Goal: Transaction & Acquisition: Purchase product/service

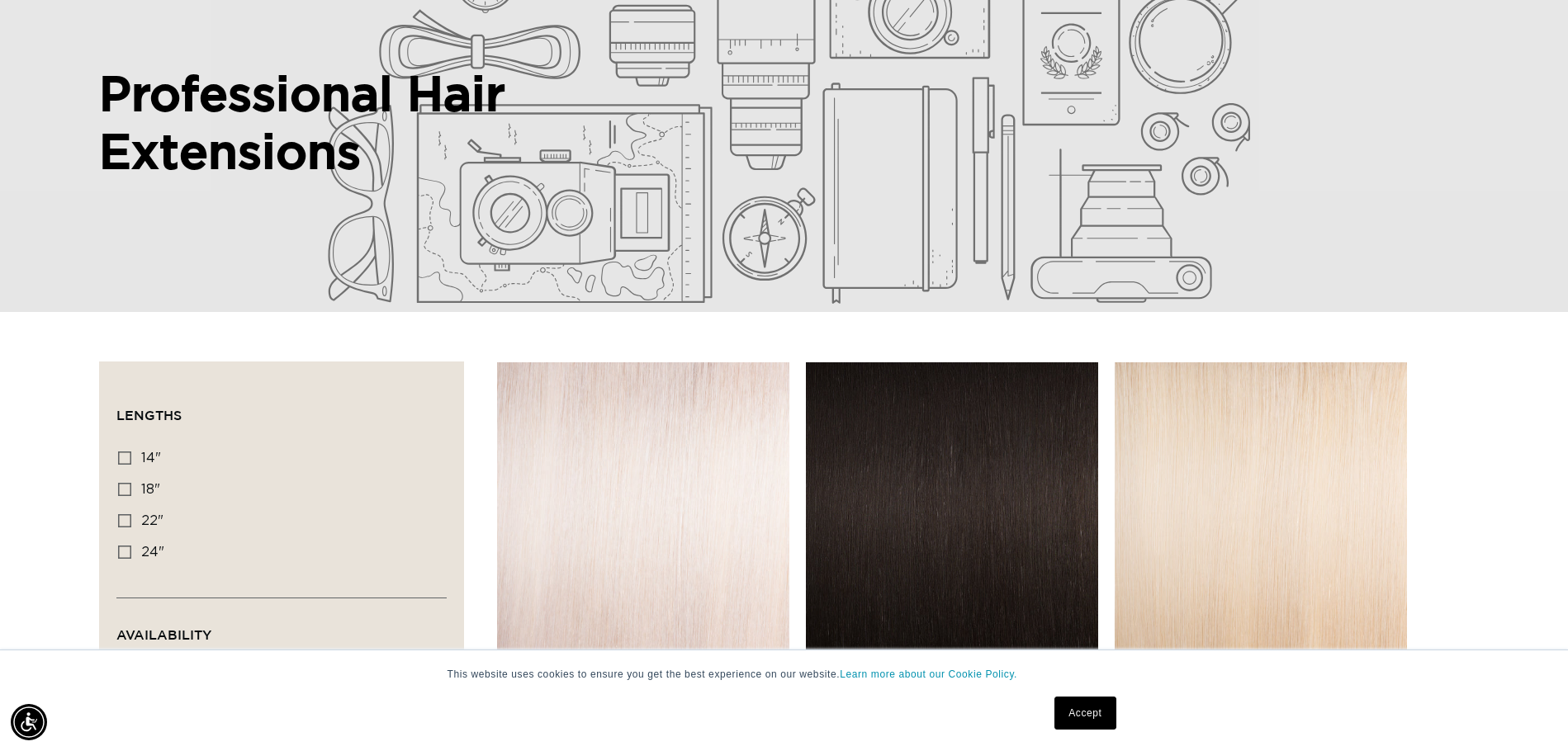
scroll to position [248, 0]
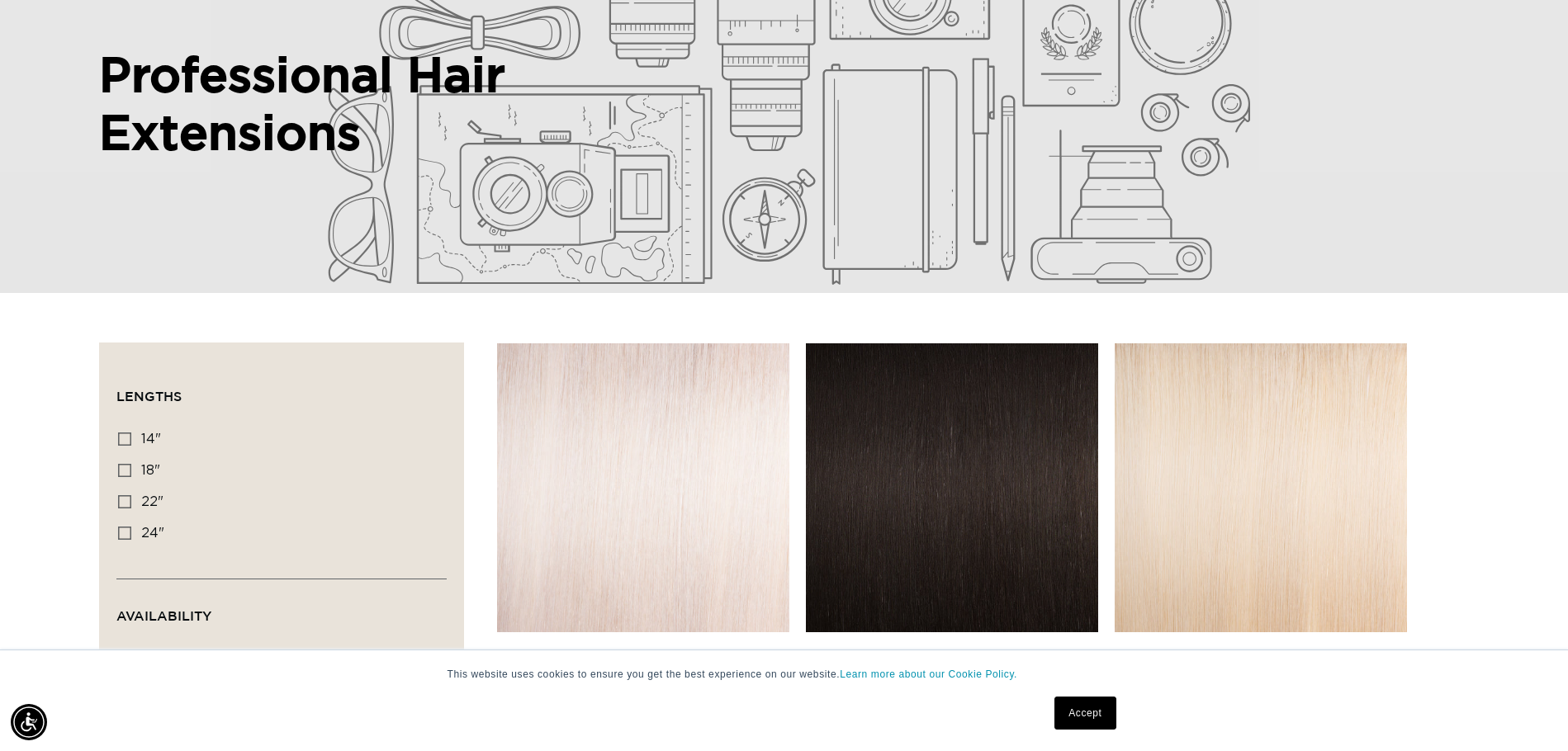
click at [1089, 715] on link "Accept" at bounding box center [1085, 713] width 61 height 33
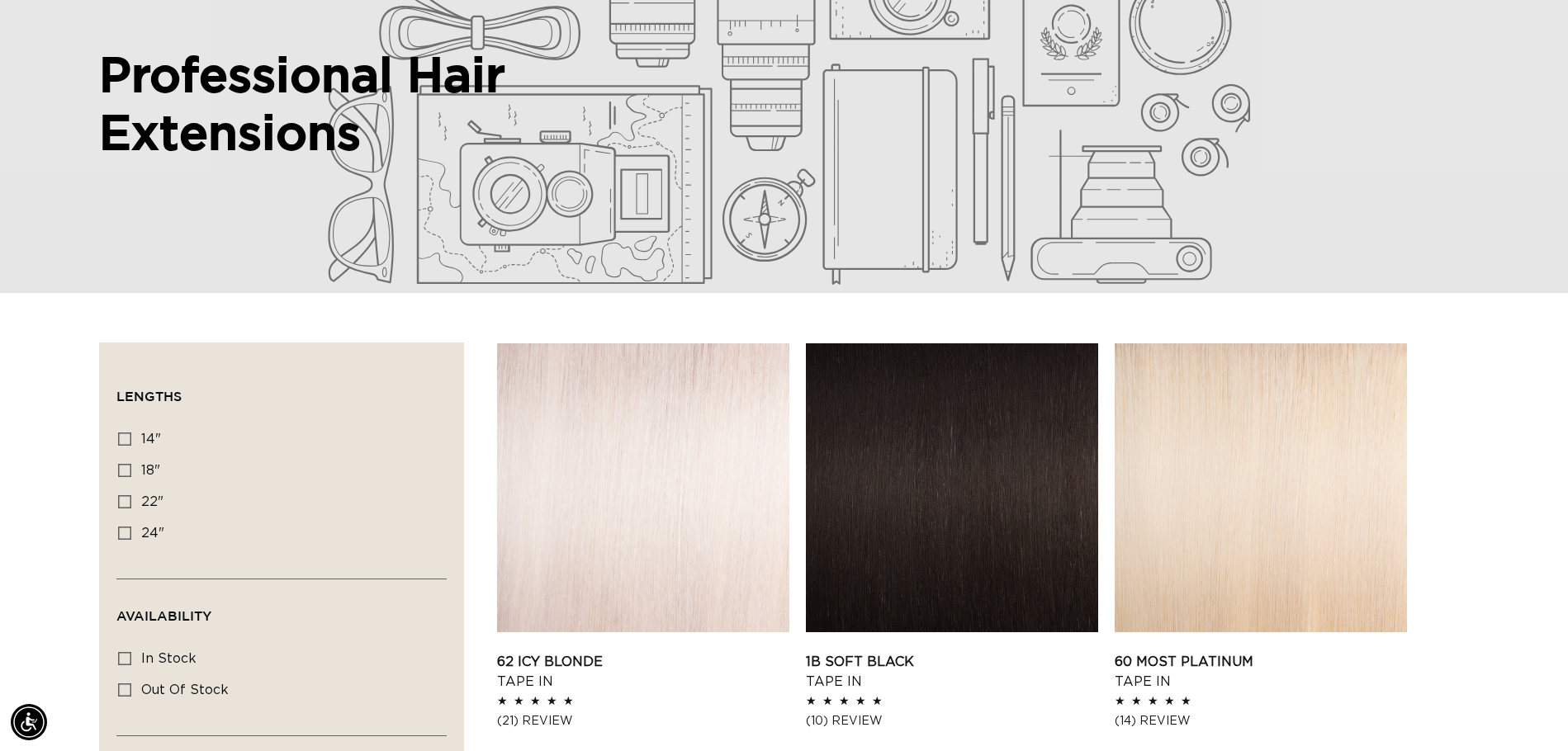
scroll to position [0, 2901]
click at [127, 465] on icon at bounding box center [124, 470] width 13 height 13
click at [127, 465] on input "18" 18" (220 products)" at bounding box center [124, 470] width 13 height 13
checkbox input "true"
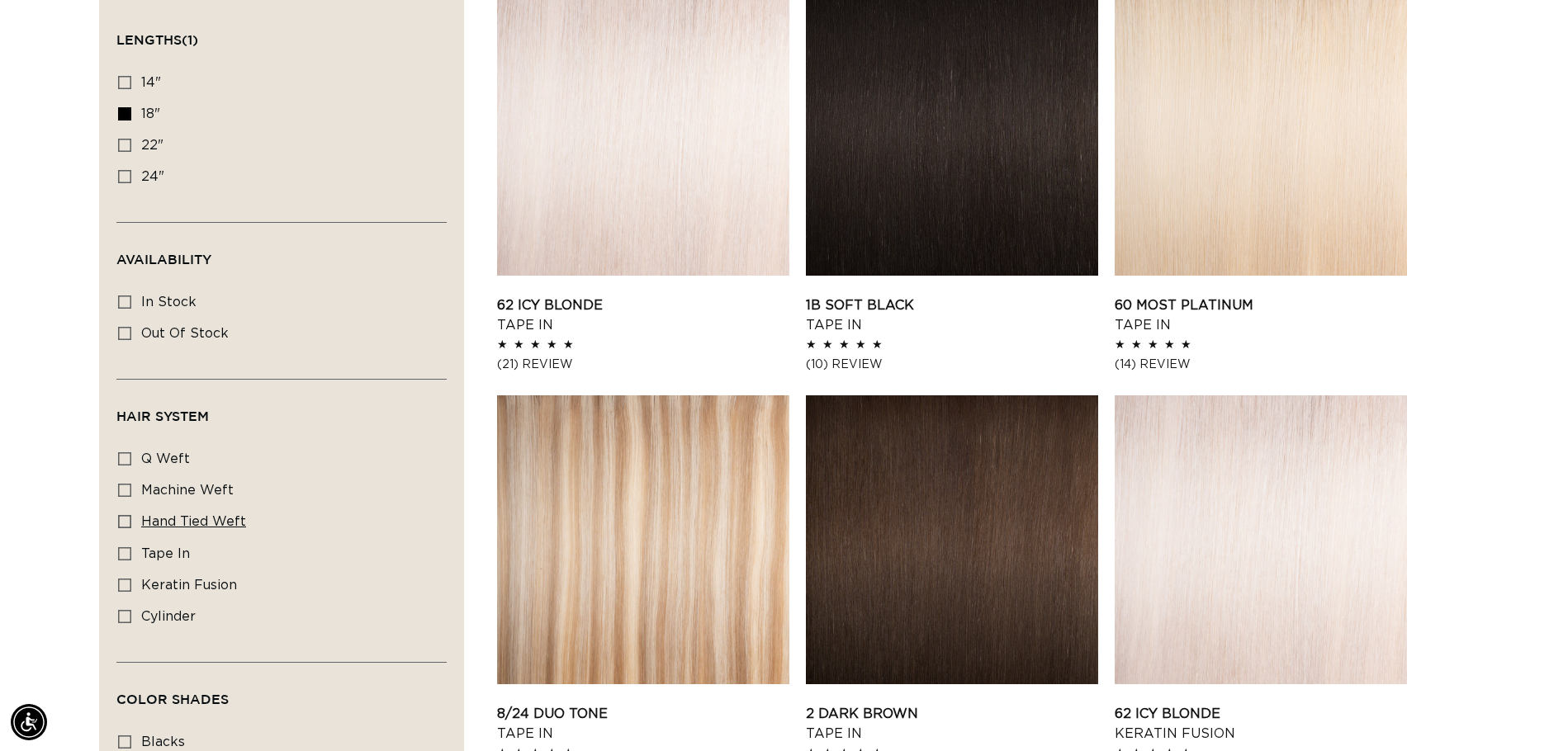
click at [170, 528] on label "hand tied weft hand tied weft (35 products)" at bounding box center [277, 522] width 317 height 32
click at [131, 528] on input "hand tied weft hand tied weft (35 products)" at bounding box center [124, 521] width 13 height 13
checkbox input "true"
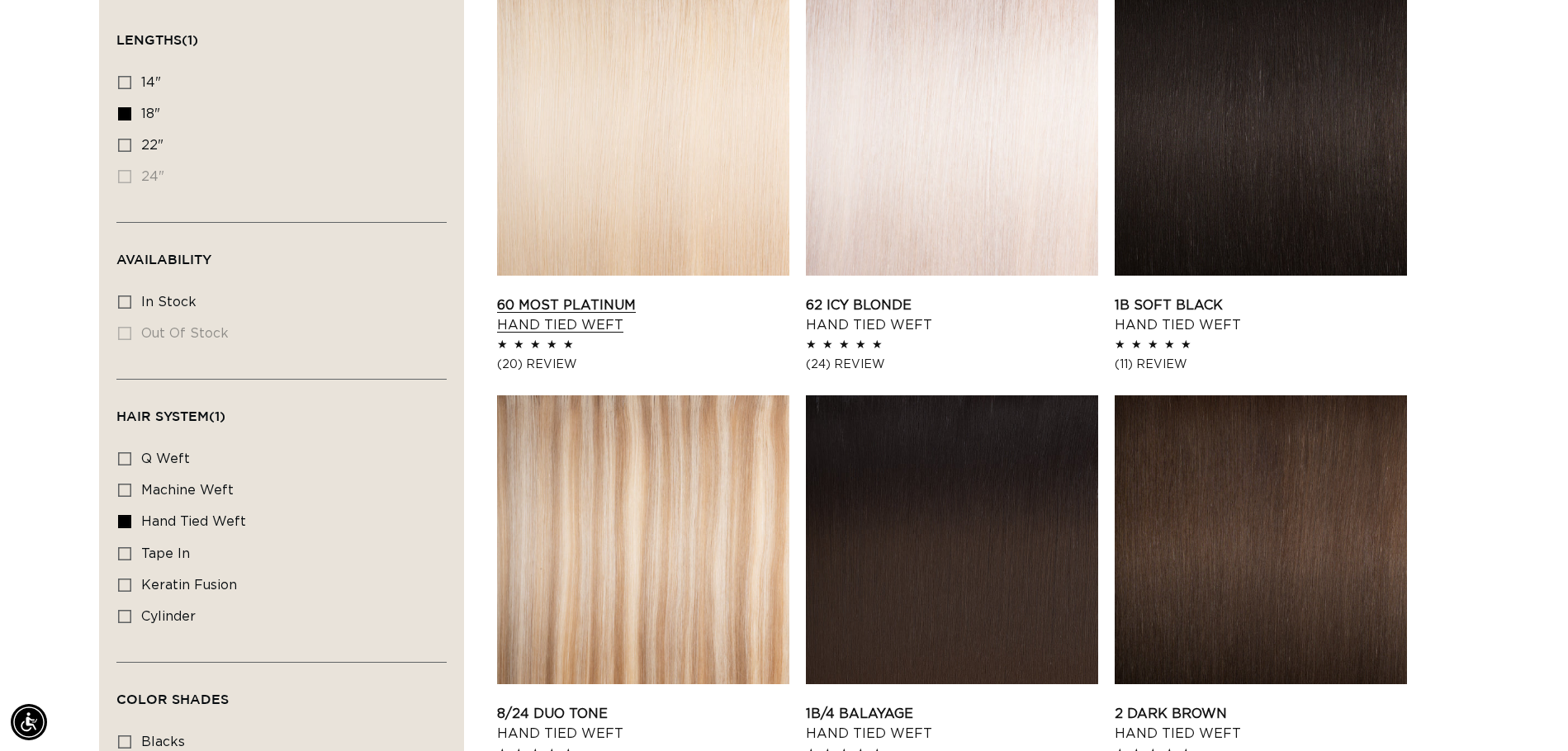
scroll to position [0, 1451]
click at [1198, 323] on link "1B Soft Black Hand Tied Weft" at bounding box center [1260, 315] width 292 height 39
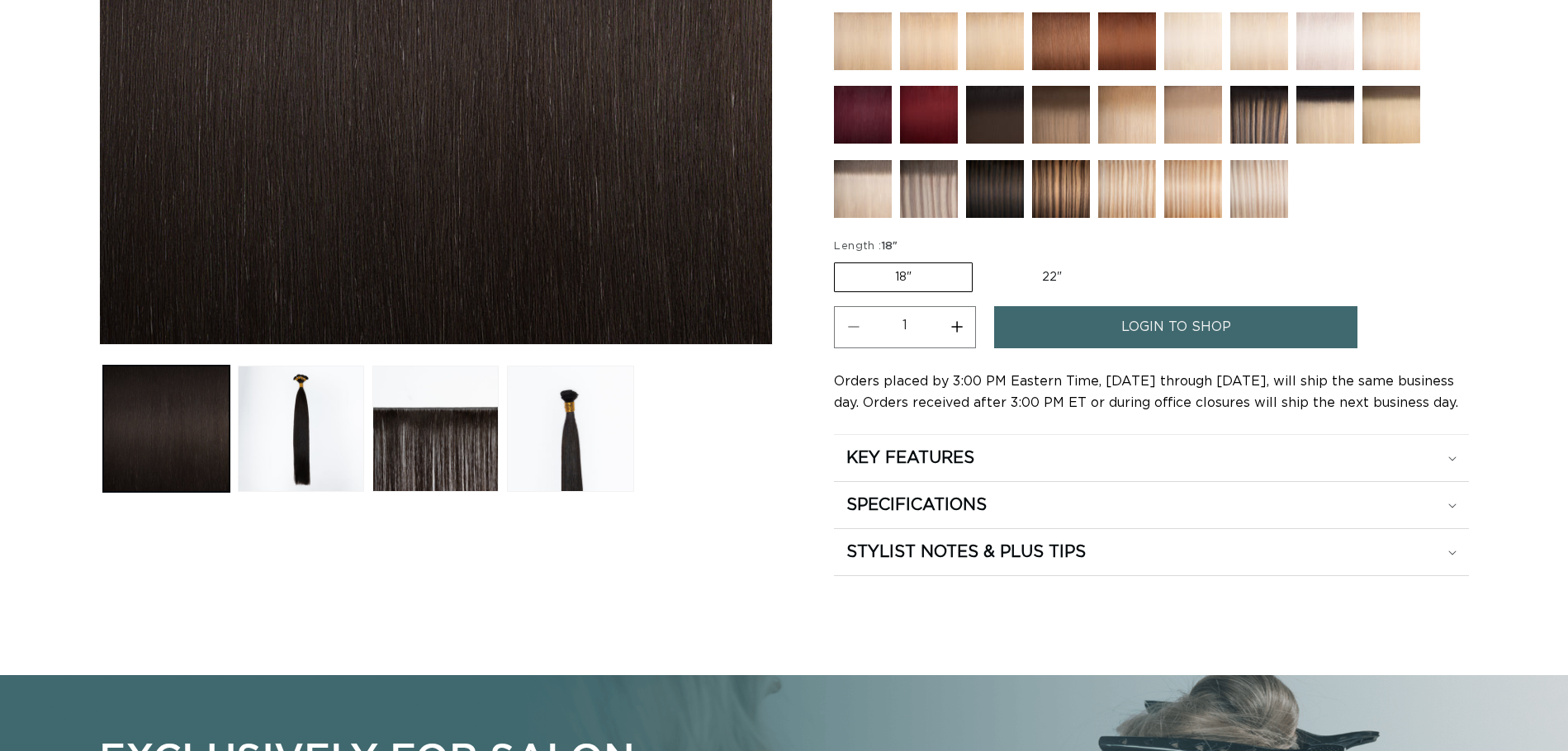
scroll to position [0, 1451]
click at [1115, 321] on link "login to shop" at bounding box center [1175, 327] width 363 height 42
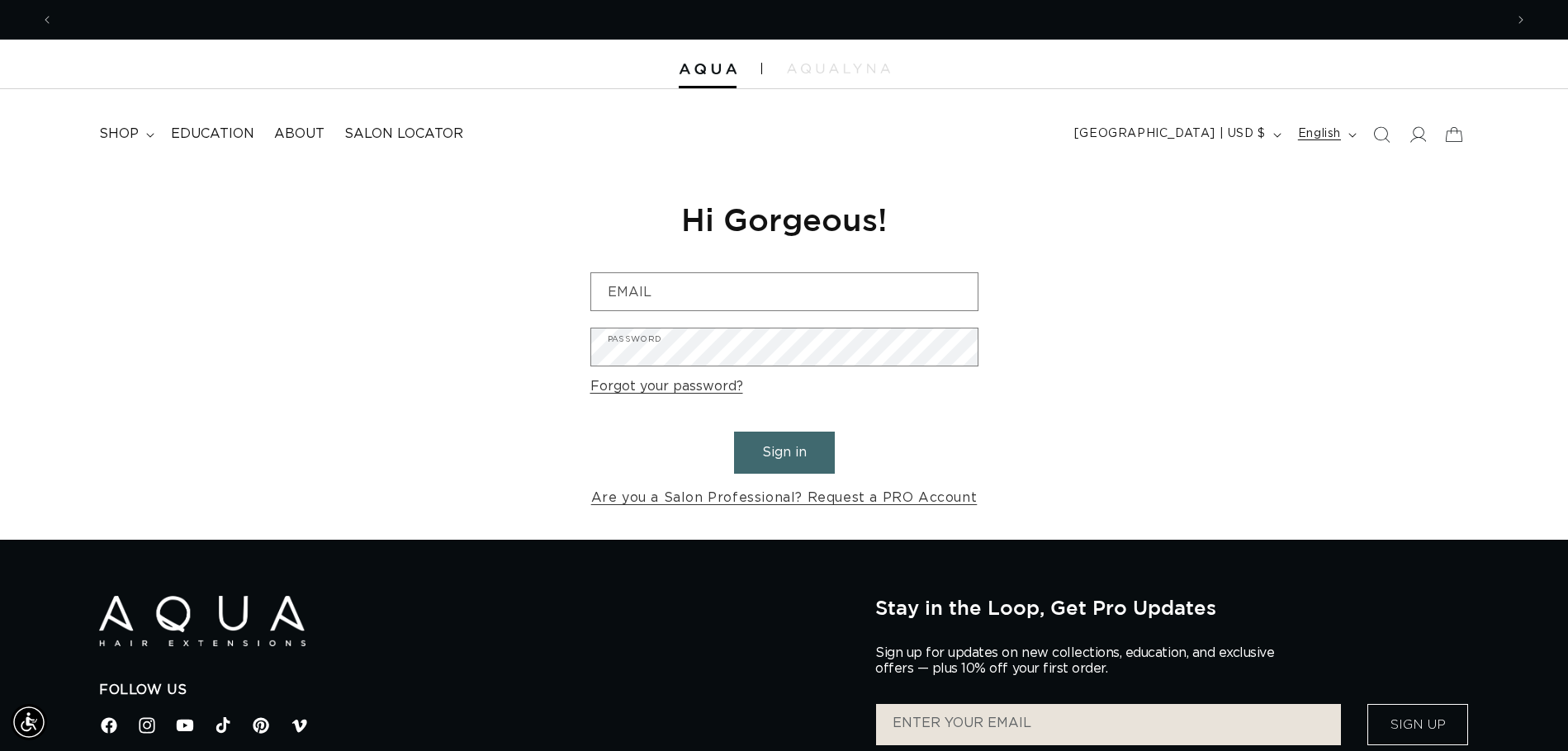
scroll to position [0, 2901]
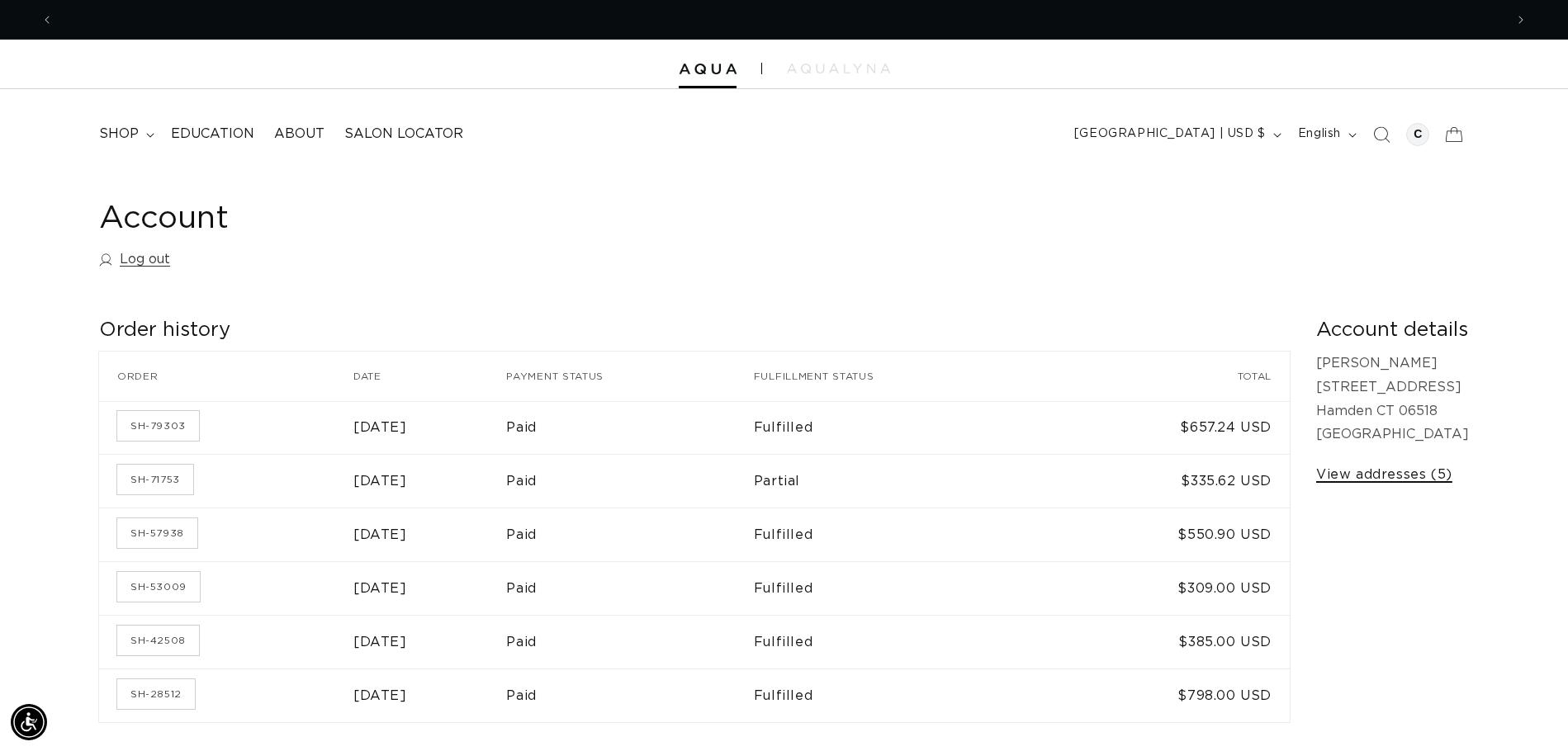
scroll to position [0, 1451]
click at [1393, 477] on link "View addresses (5)" at bounding box center [1384, 474] width 136 height 24
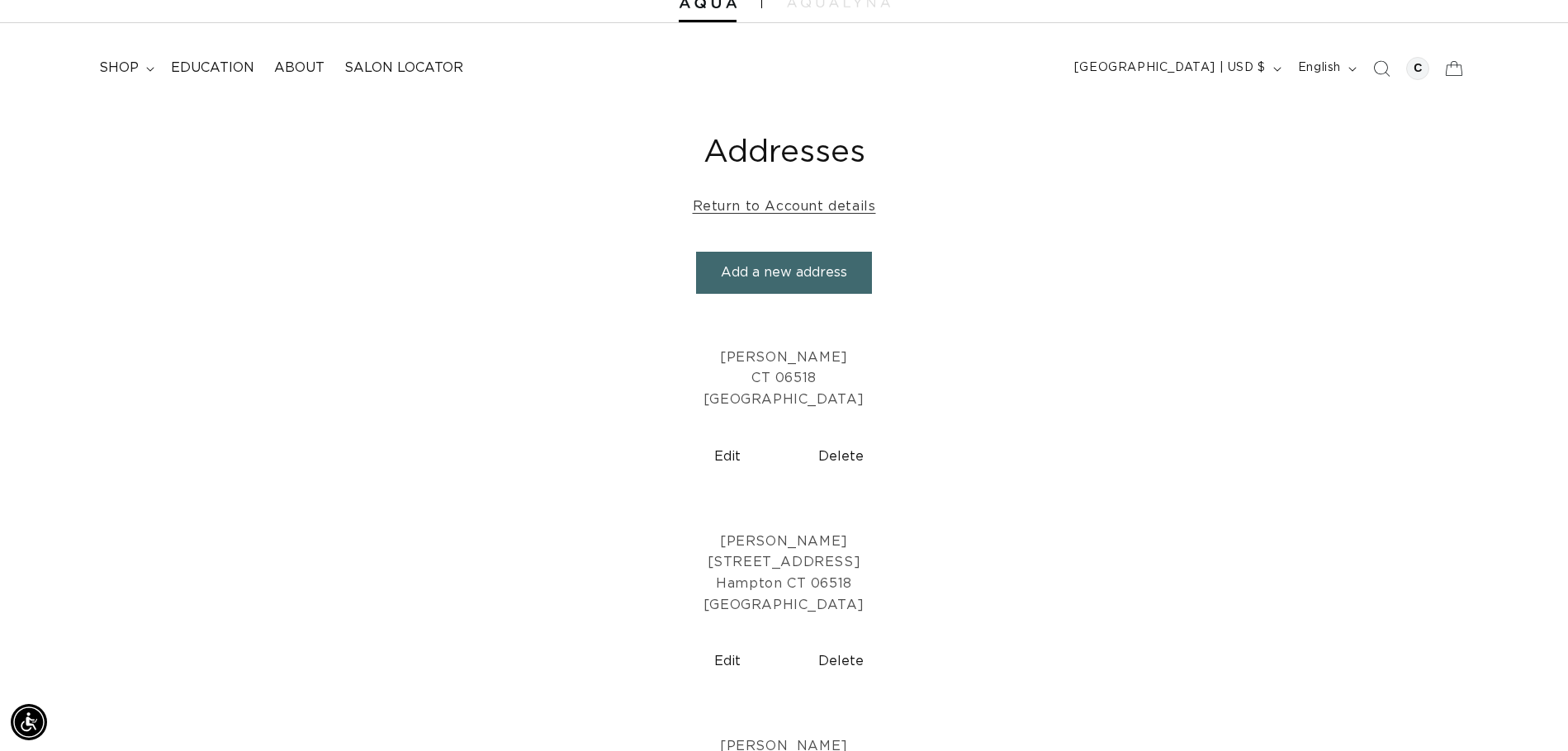
scroll to position [165, 0]
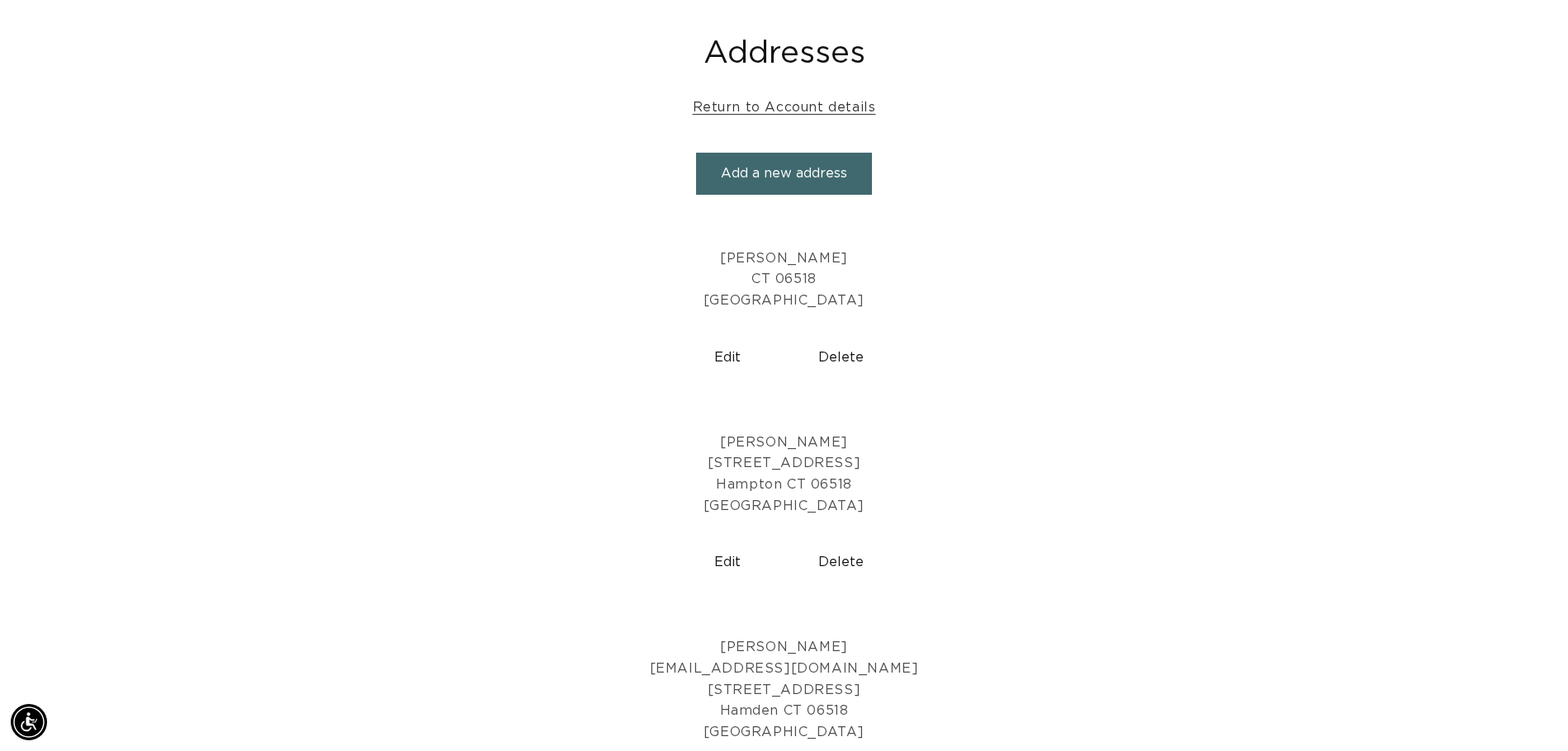
click at [849, 561] on button "Delete" at bounding box center [841, 563] width 101 height 42
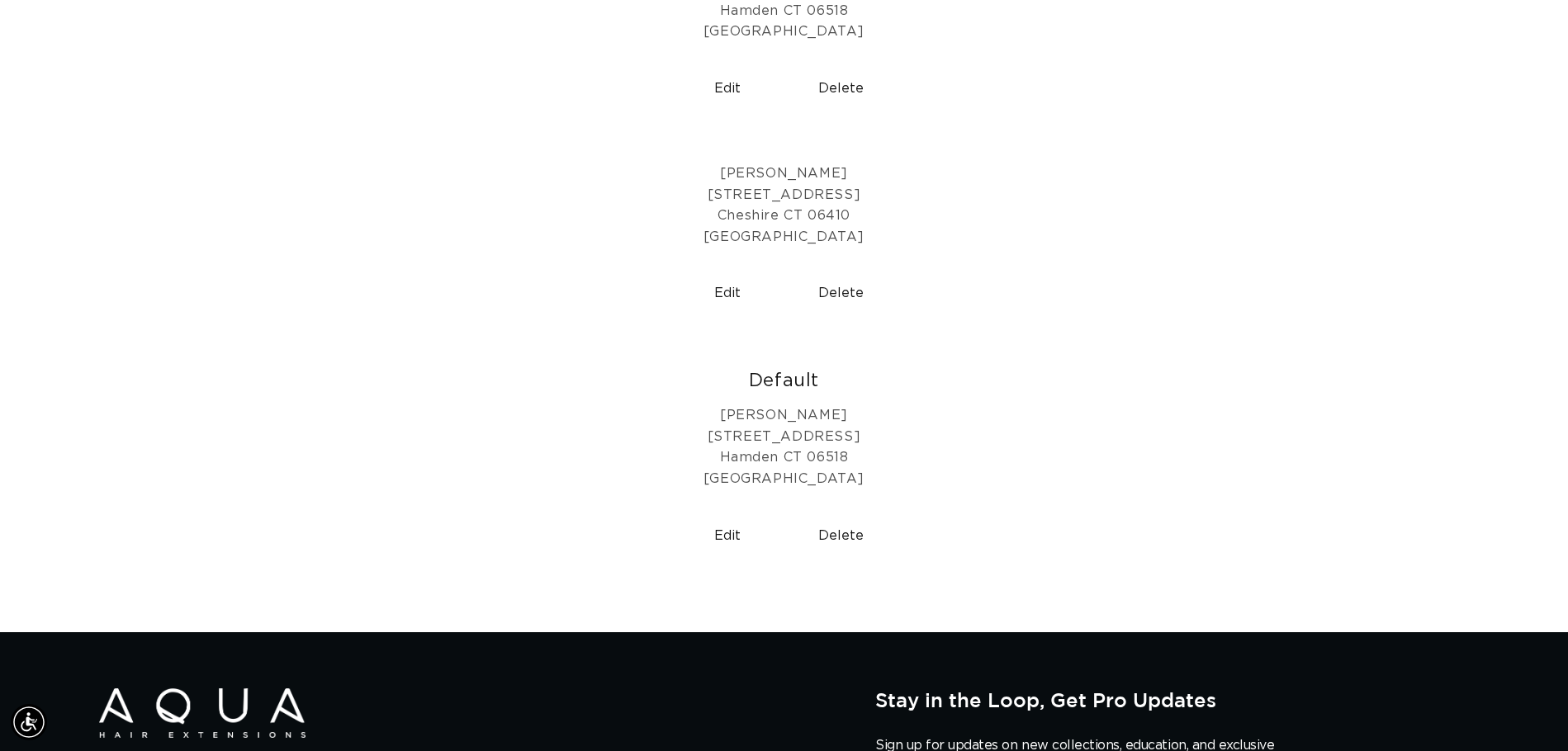
scroll to position [0, 1451]
click at [850, 542] on button "Delete" at bounding box center [841, 536] width 101 height 42
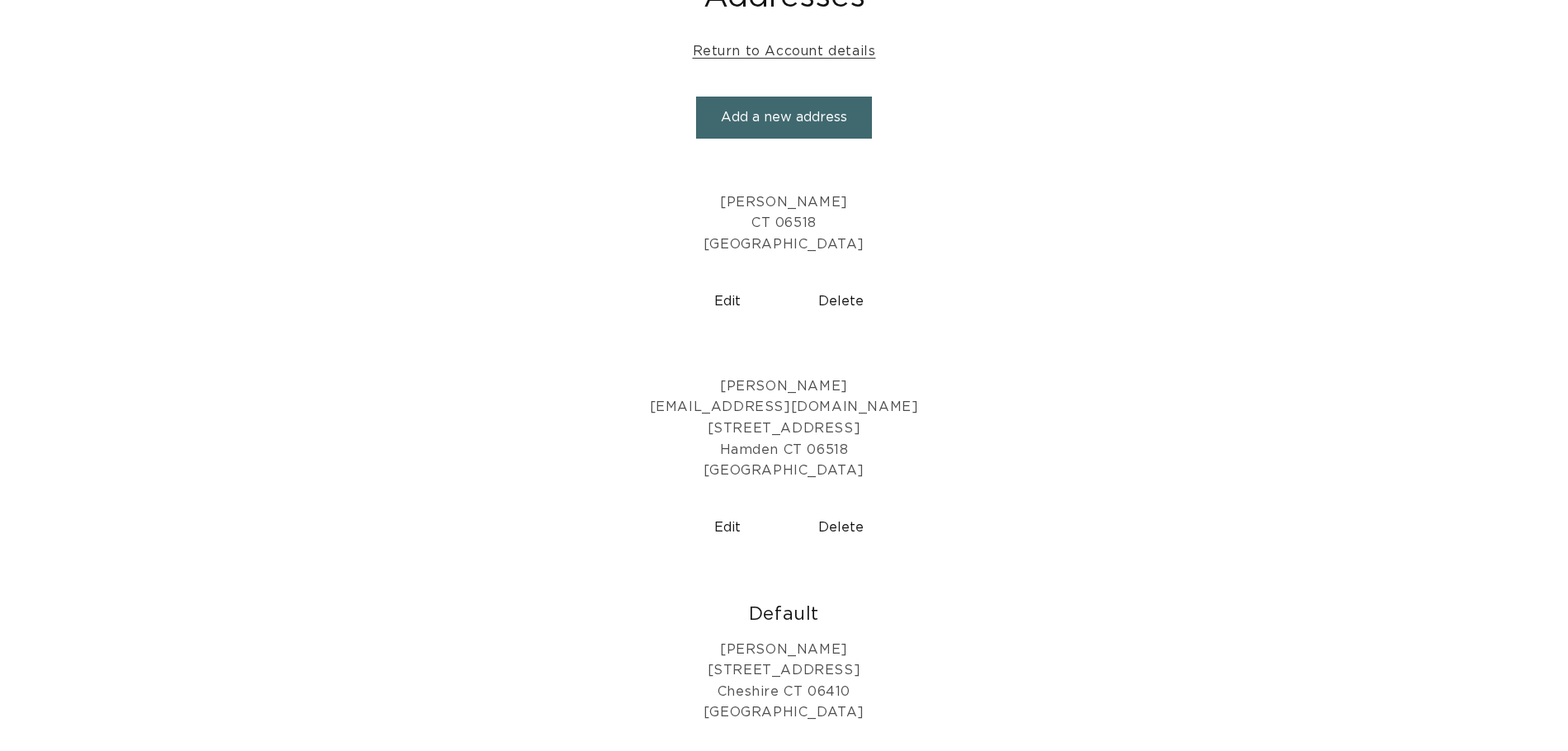
scroll to position [248, 0]
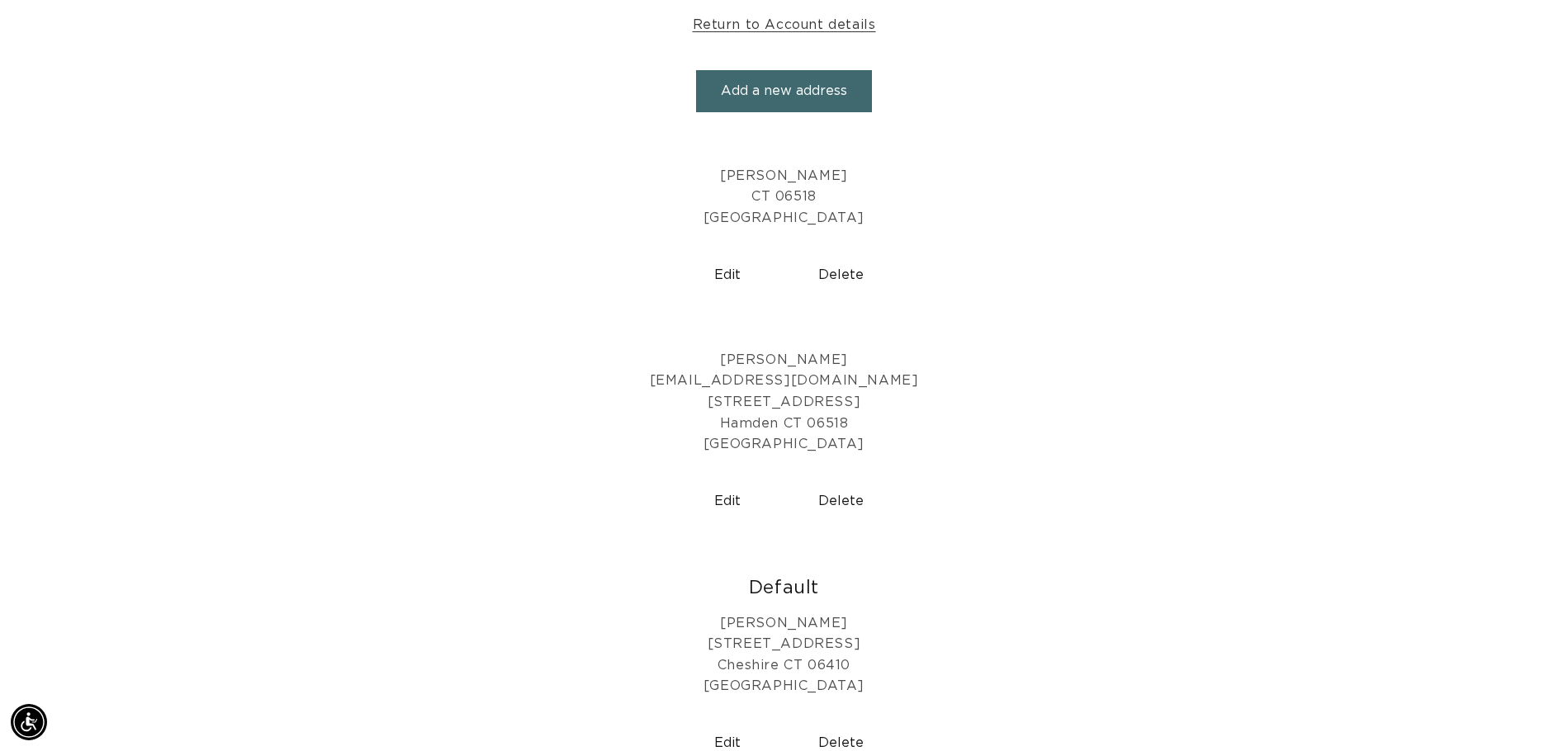
click at [815, 101] on button "Add a new address" at bounding box center [784, 91] width 176 height 42
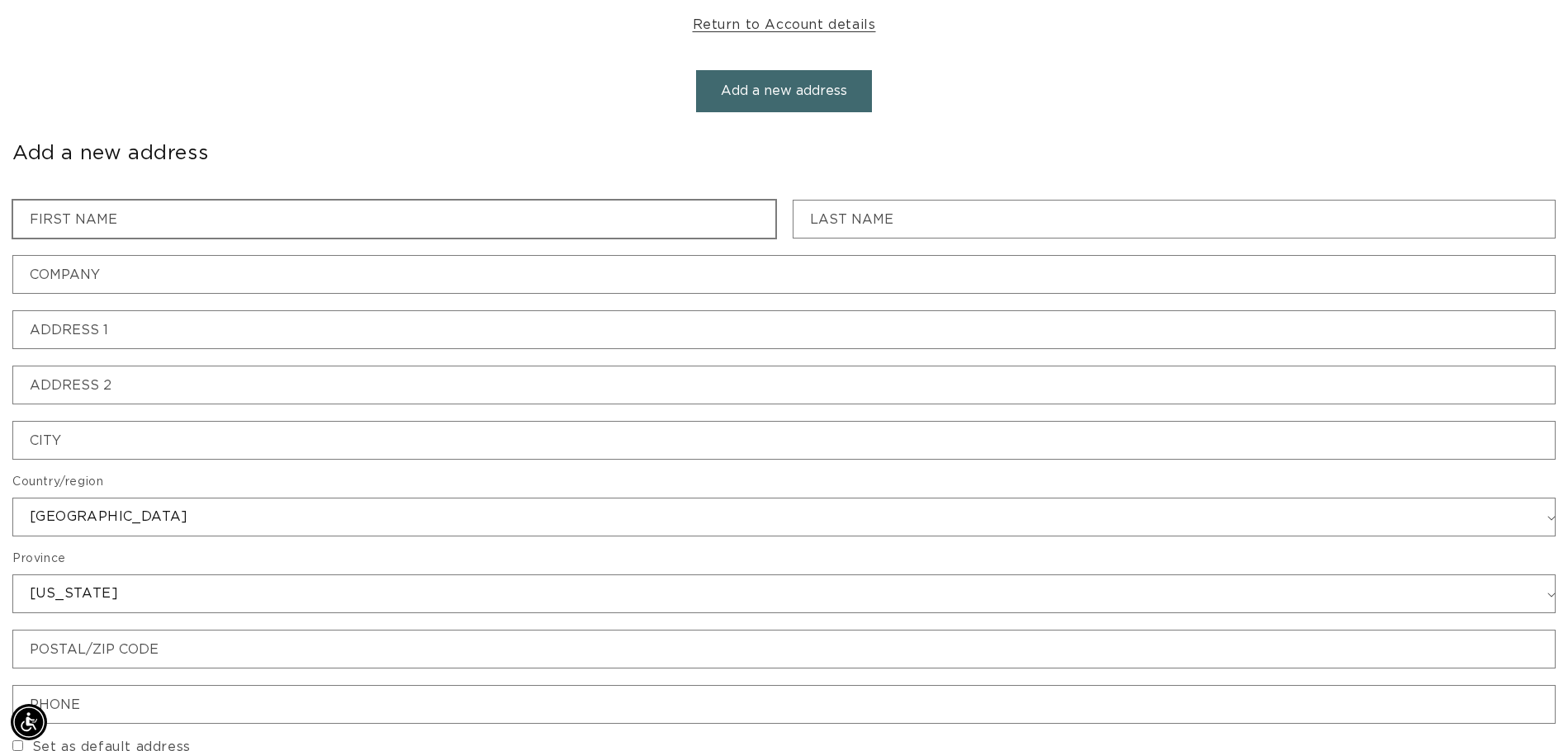
scroll to position [0, 1451]
click at [195, 212] on input "First name" at bounding box center [394, 219] width 762 height 37
drag, startPoint x: 463, startPoint y: 214, endPoint x: -1, endPoint y: 200, distance: 464.2
click at [0, 200] on html "Skip to content PREMIUM HAIR EXTENSIONS. NO GUESSWORK. SHOP NOW. PAY LATER WITH…" at bounding box center [784, 127] width 1568 height 751
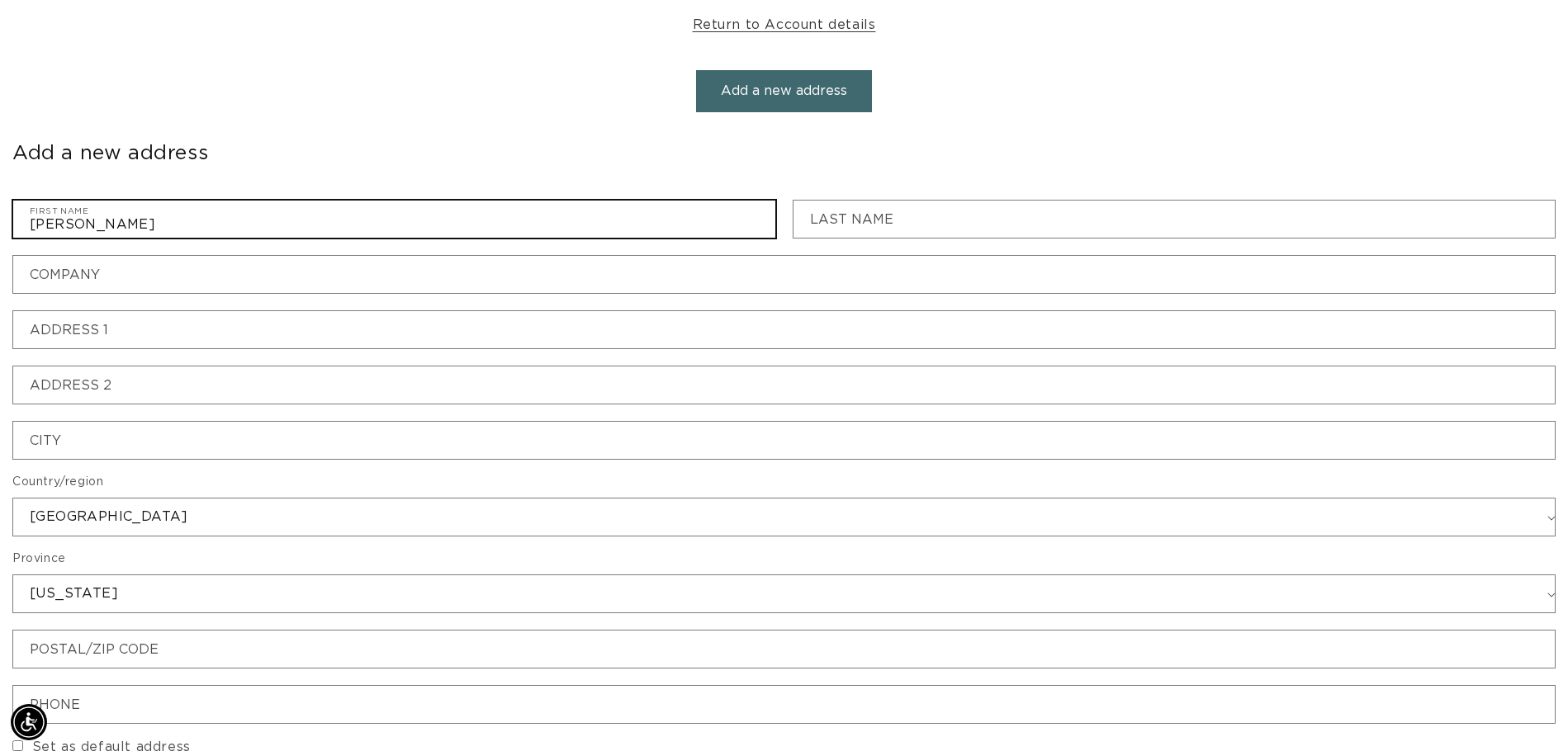
type input "Cheryl"
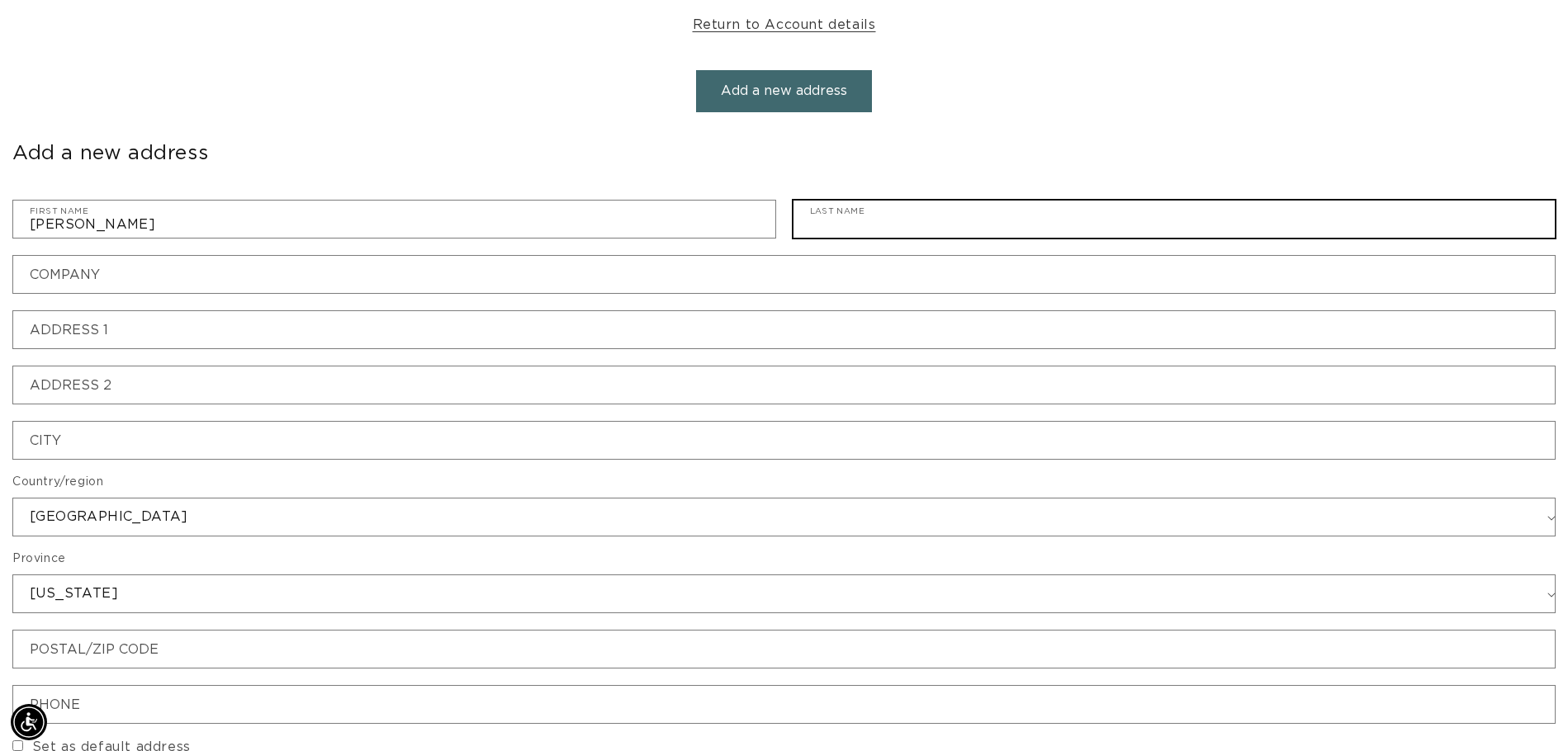
scroll to position [0, 0]
type input "Caso"
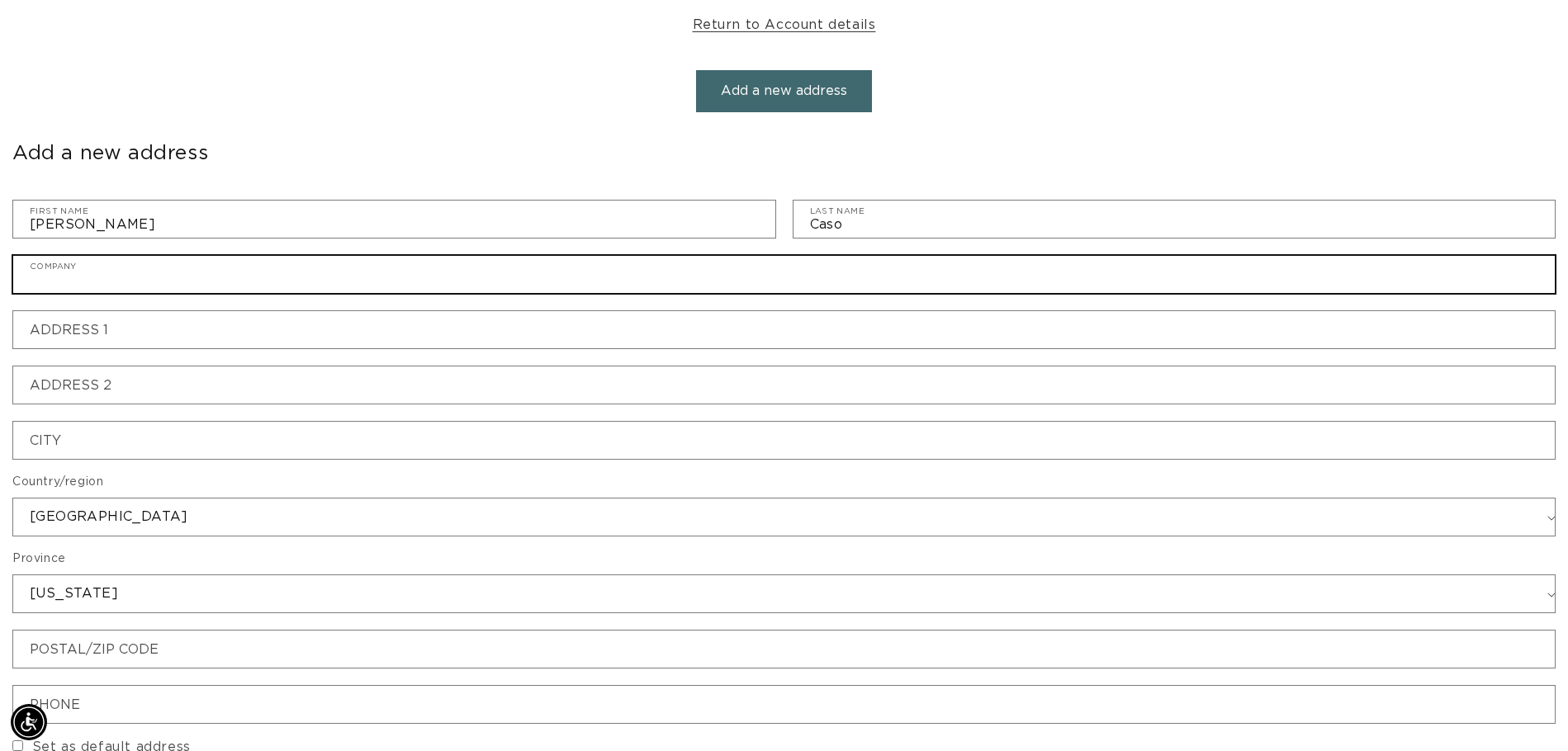
click at [164, 282] on input "Company" at bounding box center [784, 274] width 1542 height 37
type input "L'Elegance Salon"
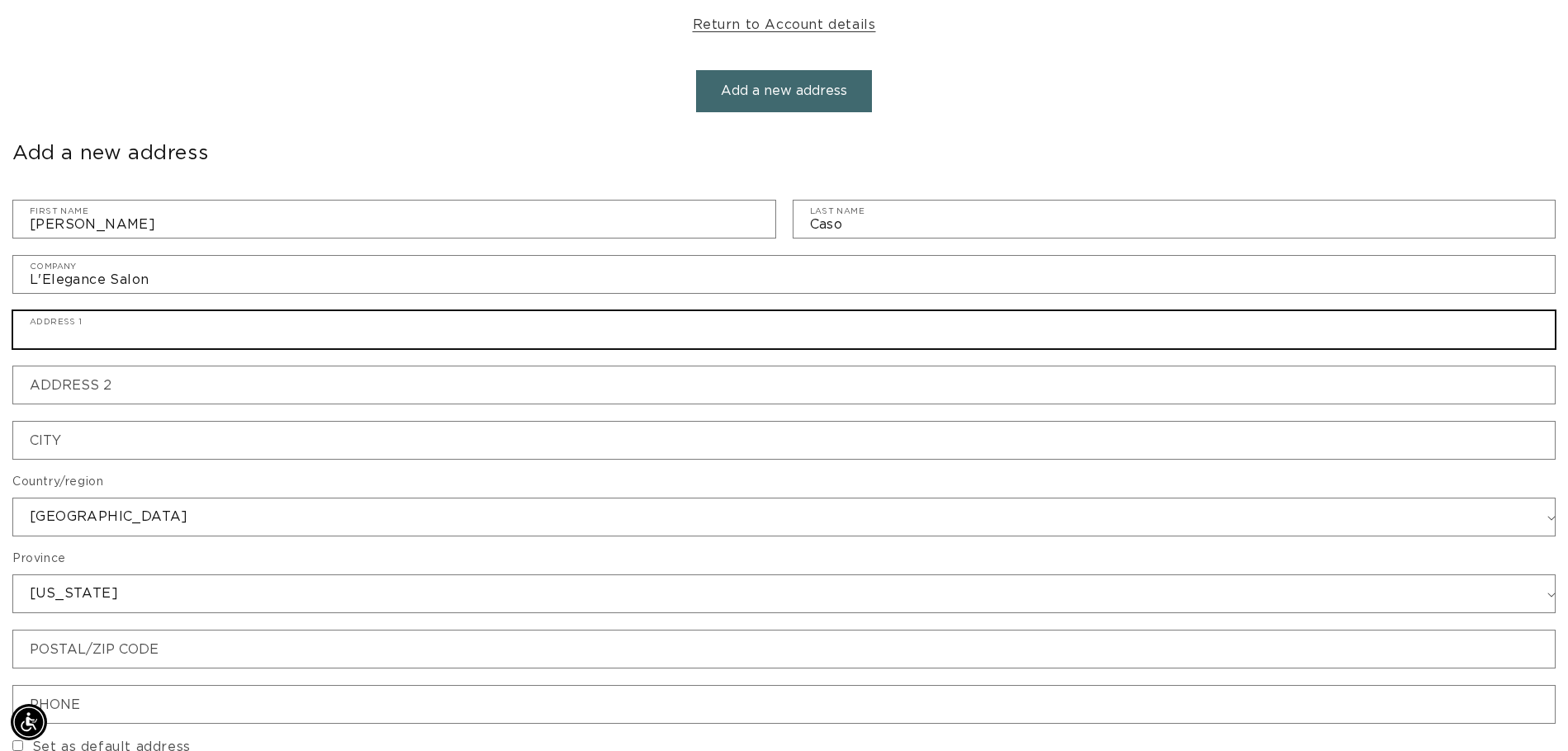
click at [84, 337] on input "Address 1" at bounding box center [784, 329] width 1542 height 37
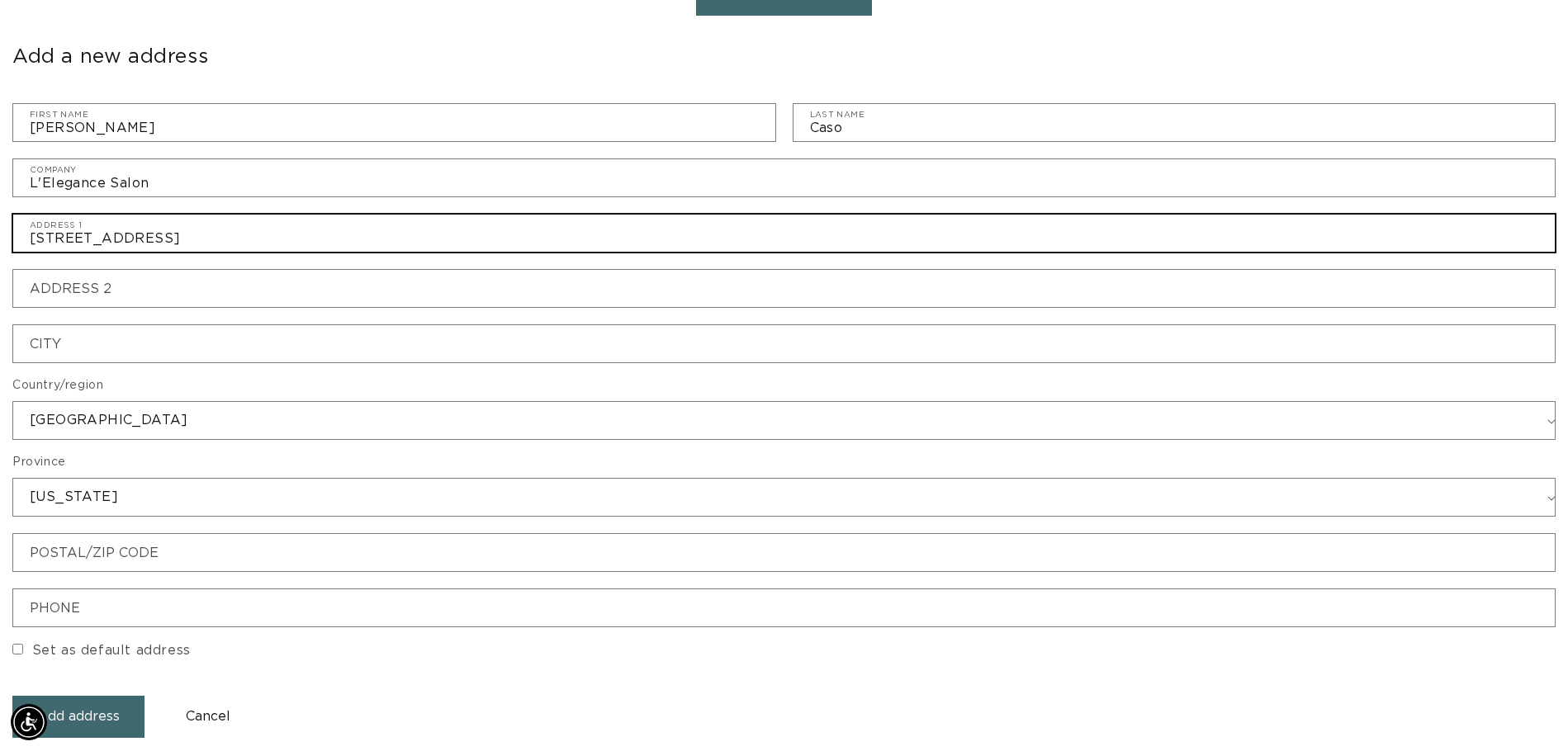
scroll to position [413, 0]
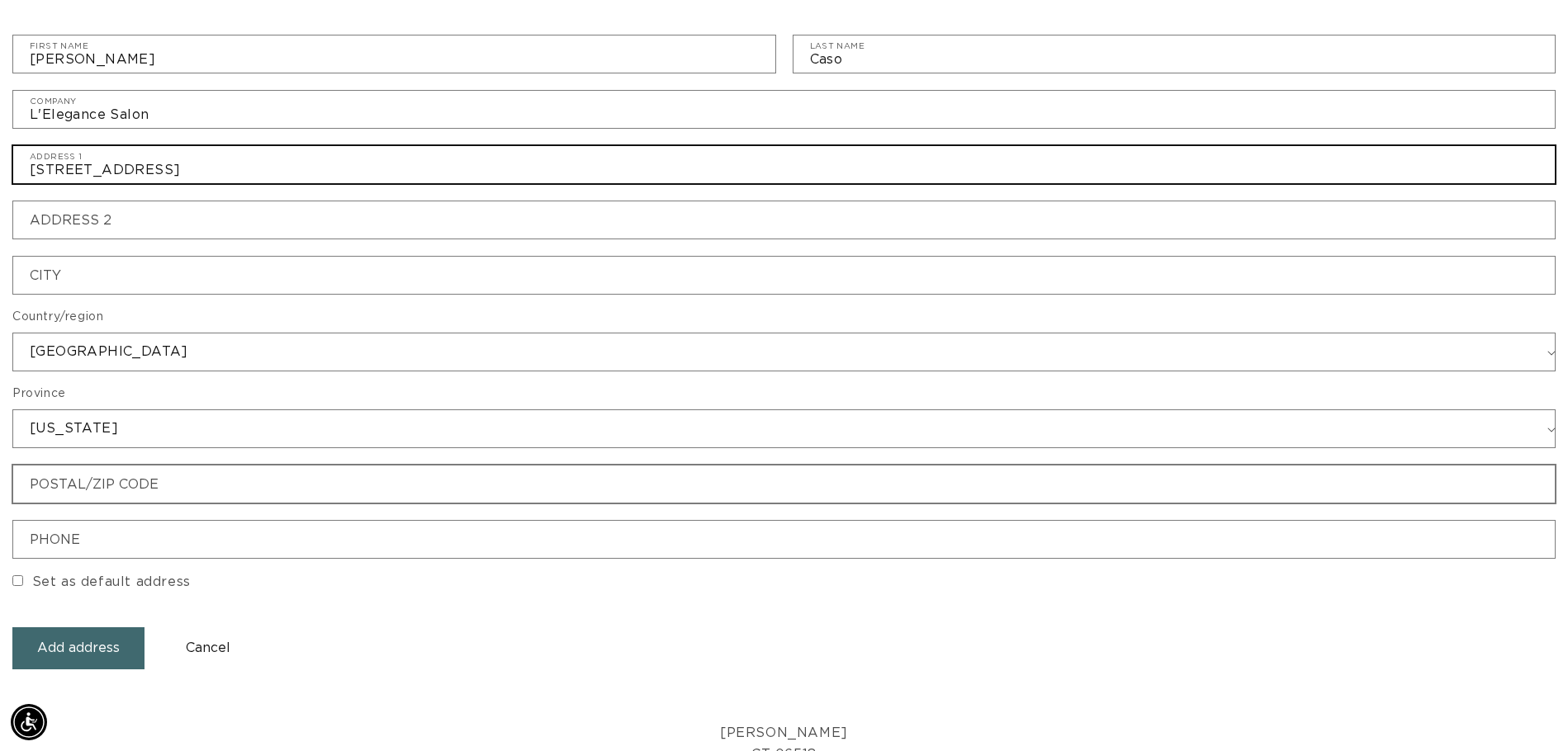
type input "166 south main street unit A"
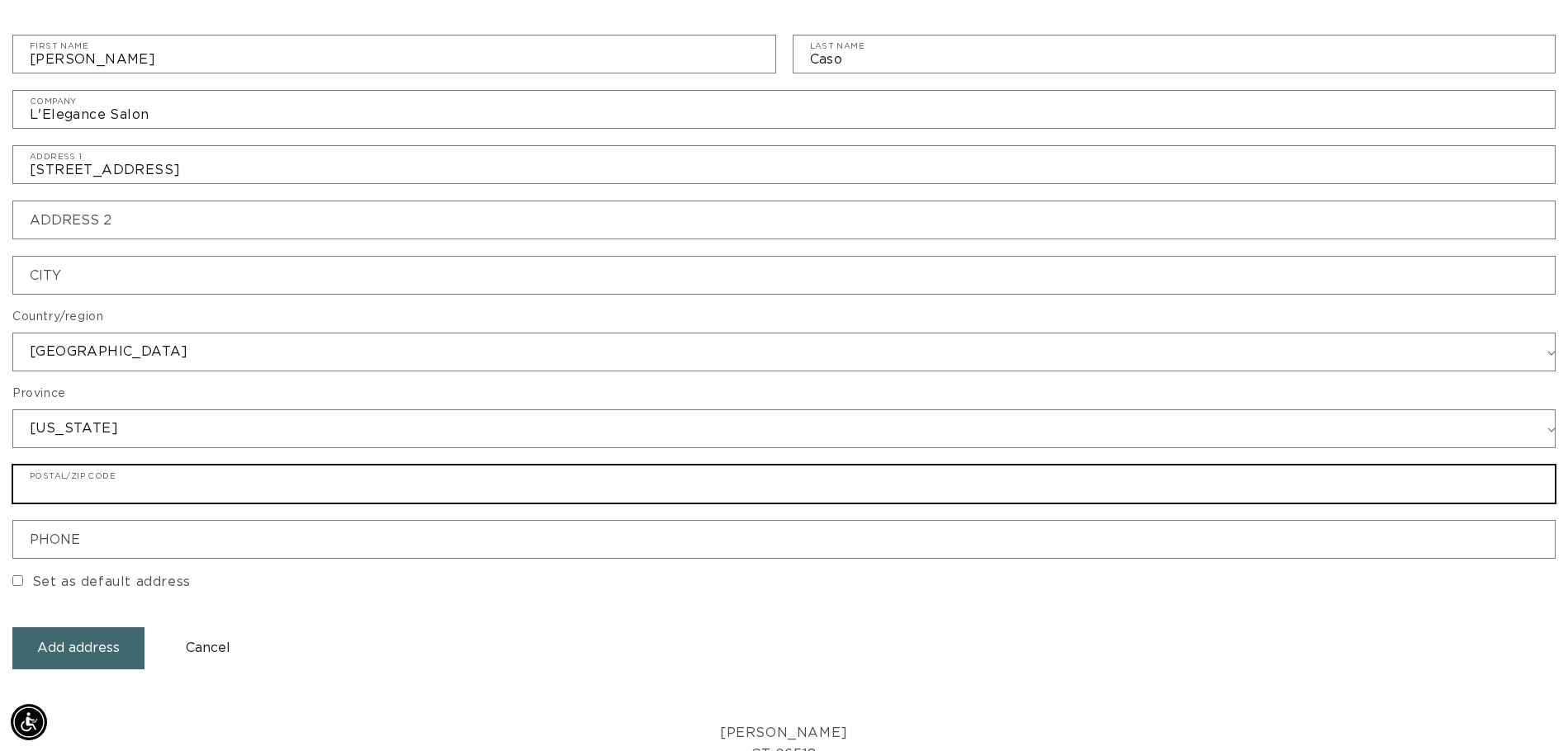
click at [93, 488] on input "Postal/ZIP code" at bounding box center [784, 484] width 1542 height 37
type input "06410"
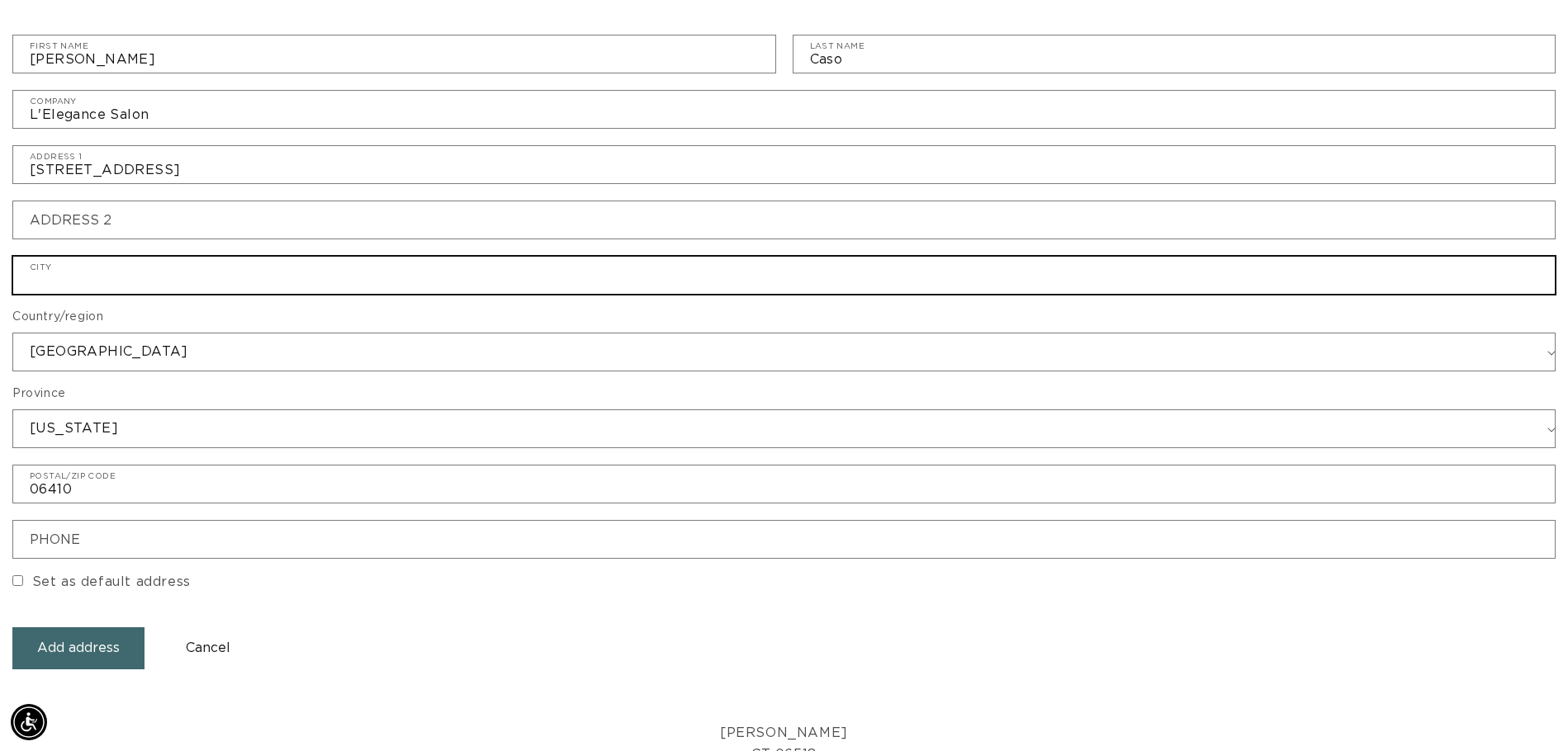
click at [153, 280] on input "City" at bounding box center [784, 275] width 1542 height 37
type input "cheshire"
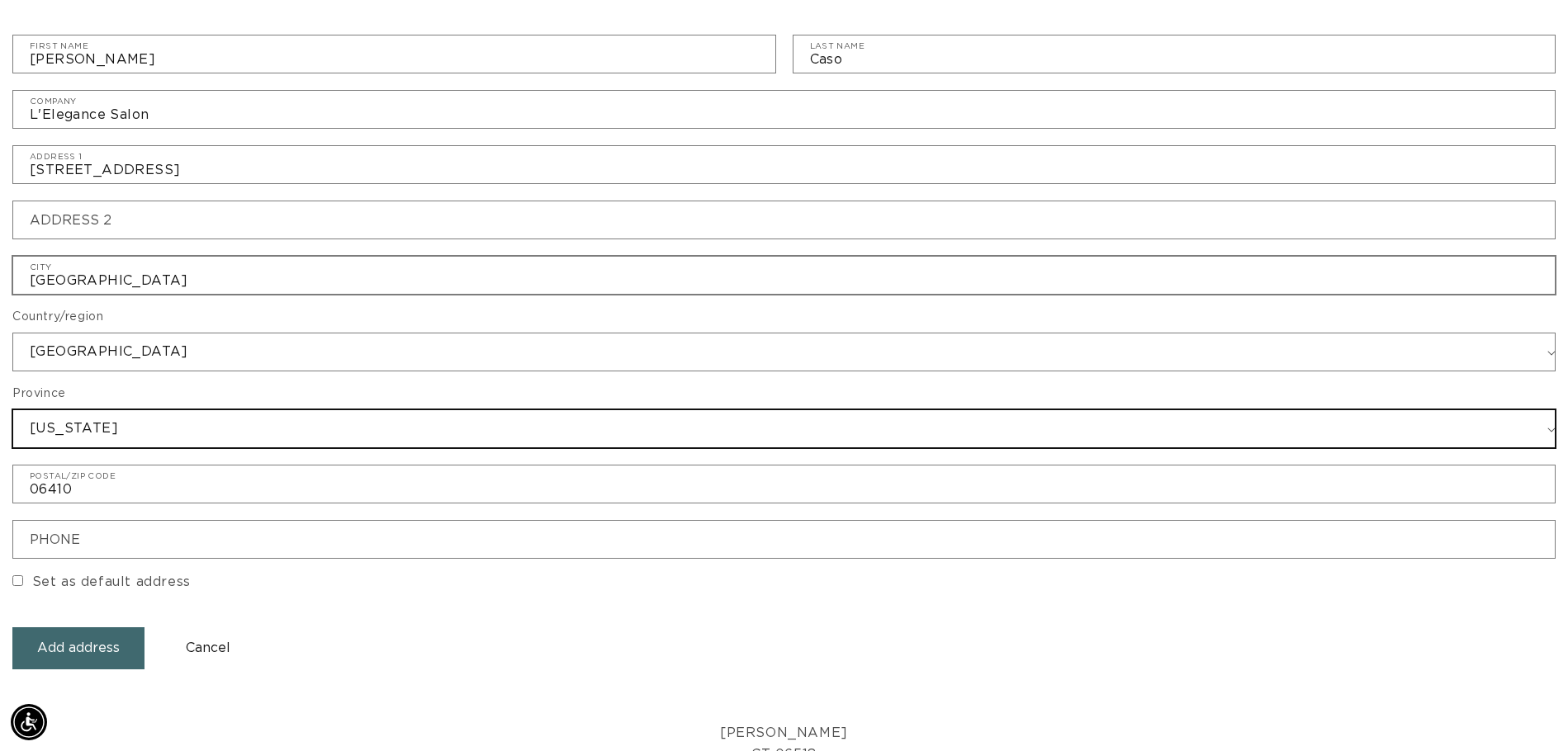
select select "Connecticut"
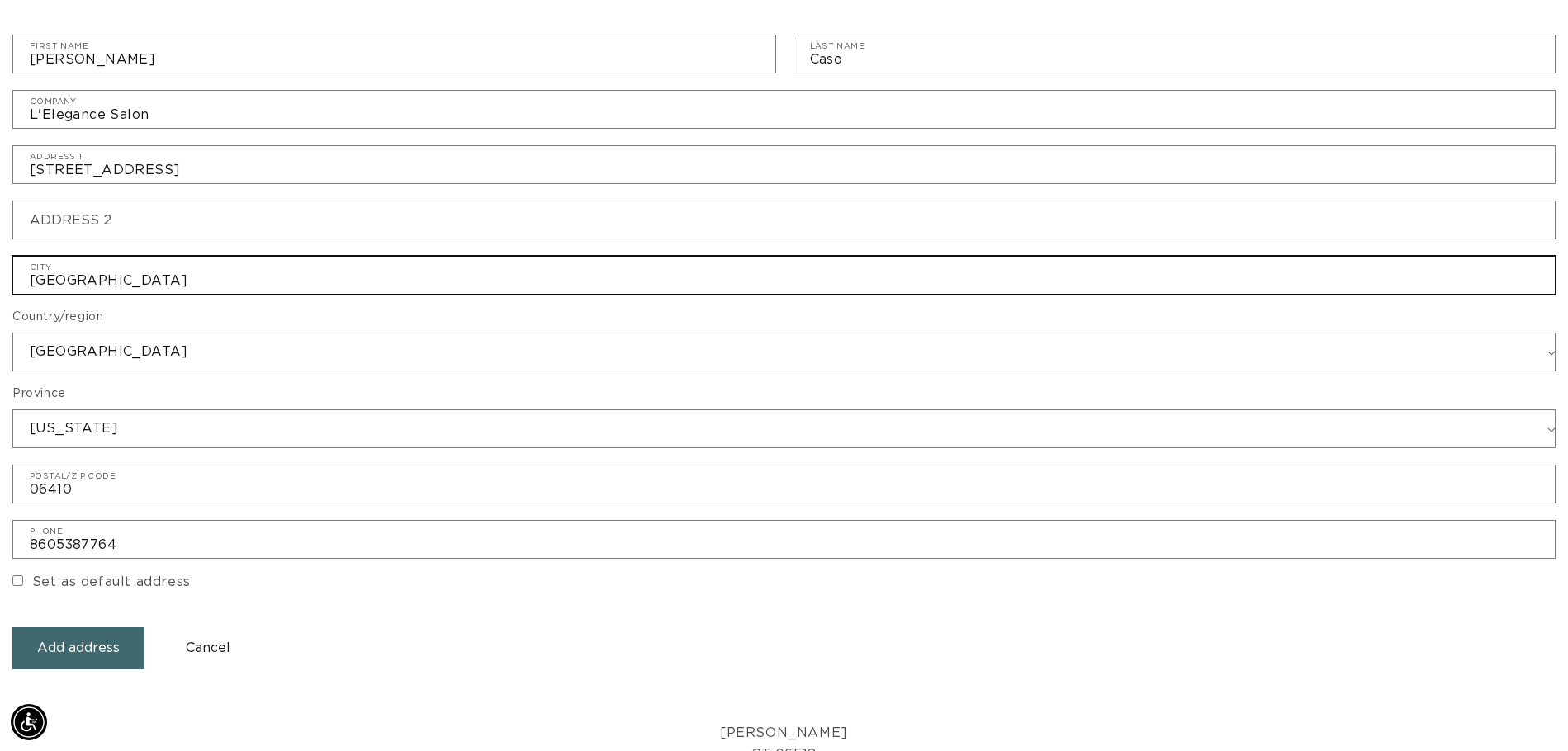
scroll to position [0, 2901]
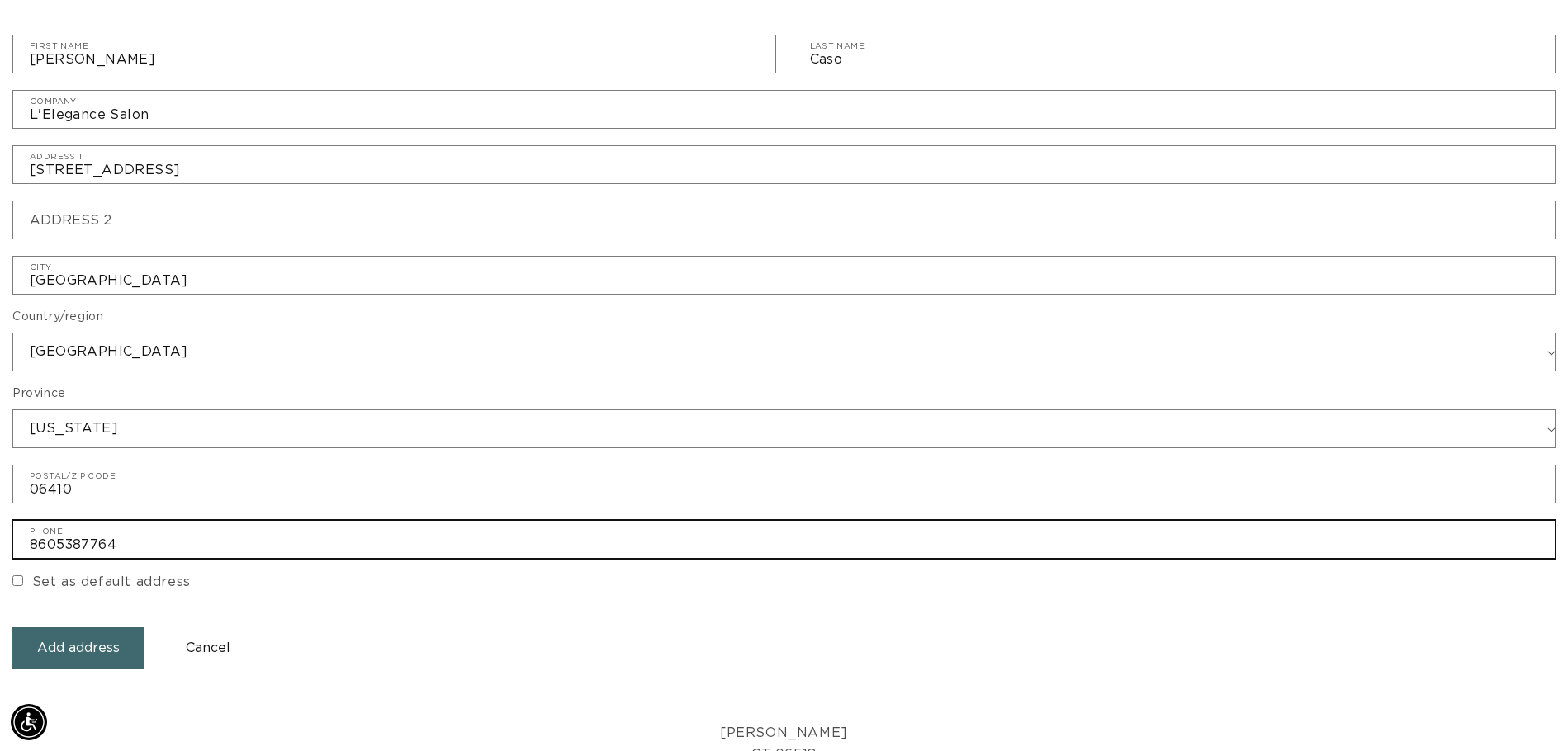
drag, startPoint x: 119, startPoint y: 544, endPoint x: -1, endPoint y: 534, distance: 120.4
type input "2032726559"
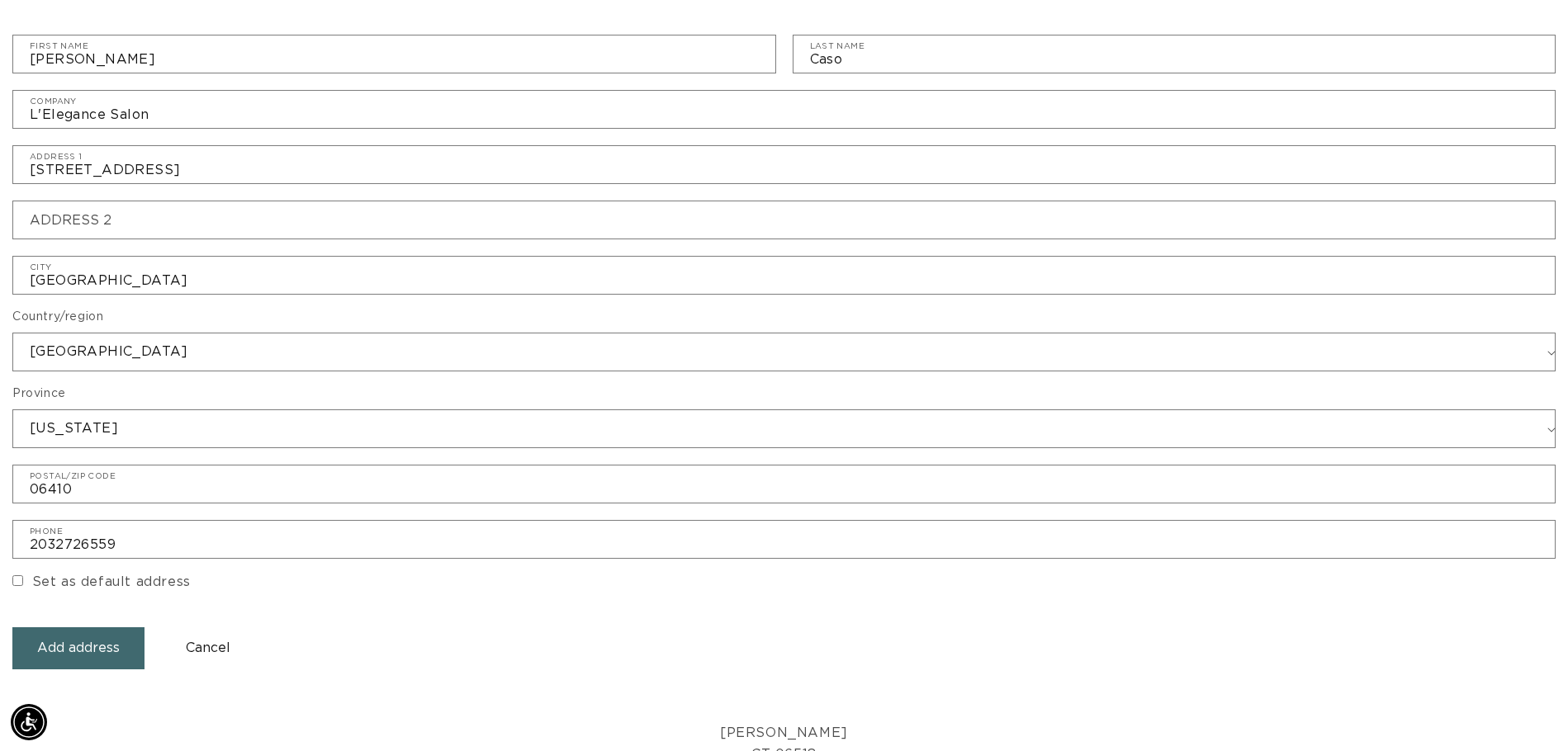
click at [694, 577] on div "Set as default address" at bounding box center [784, 577] width 1543 height 36
click at [14, 577] on input "Set as default address" at bounding box center [18, 581] width 11 height 11
checkbox input "true"
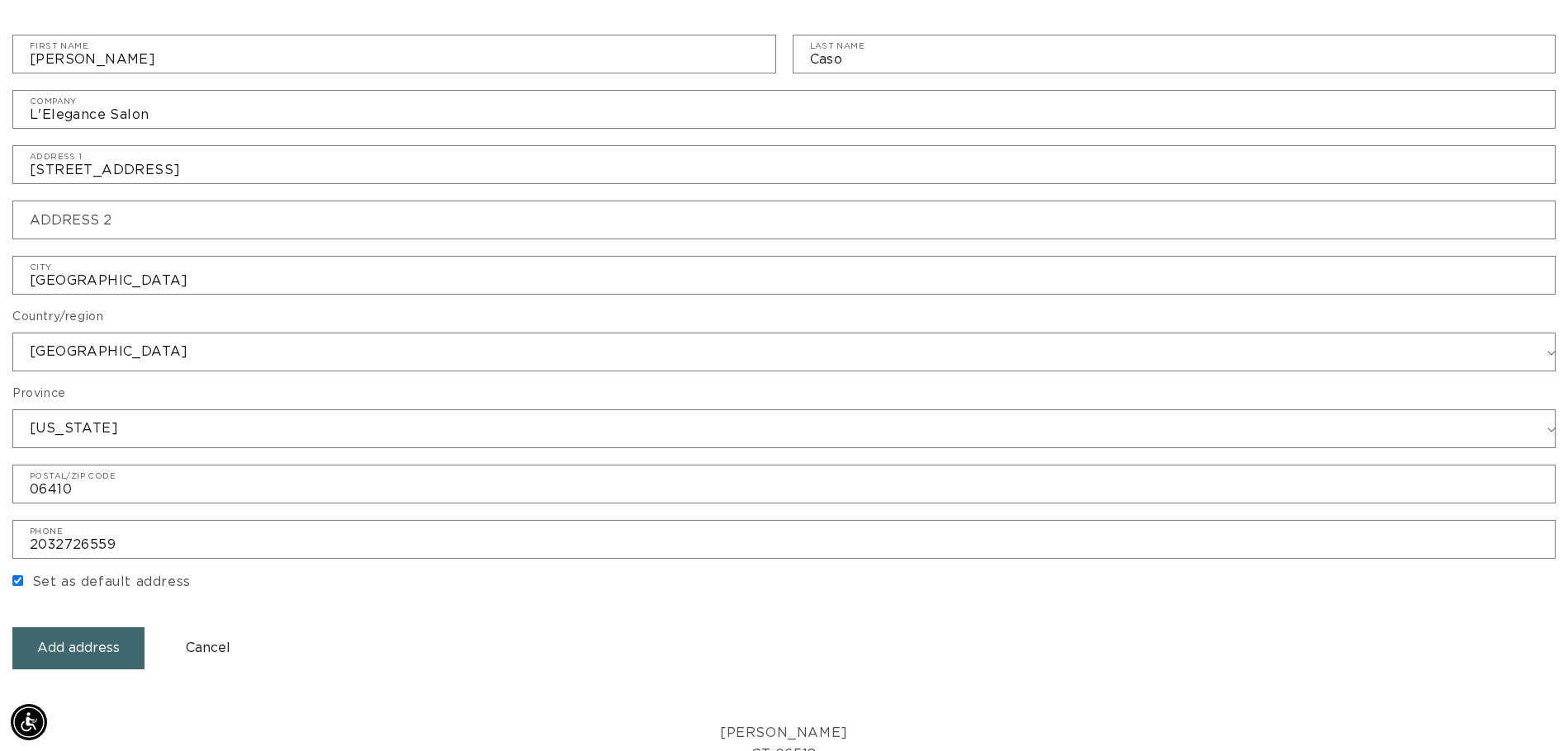
click at [87, 654] on button "Add address" at bounding box center [78, 648] width 132 height 42
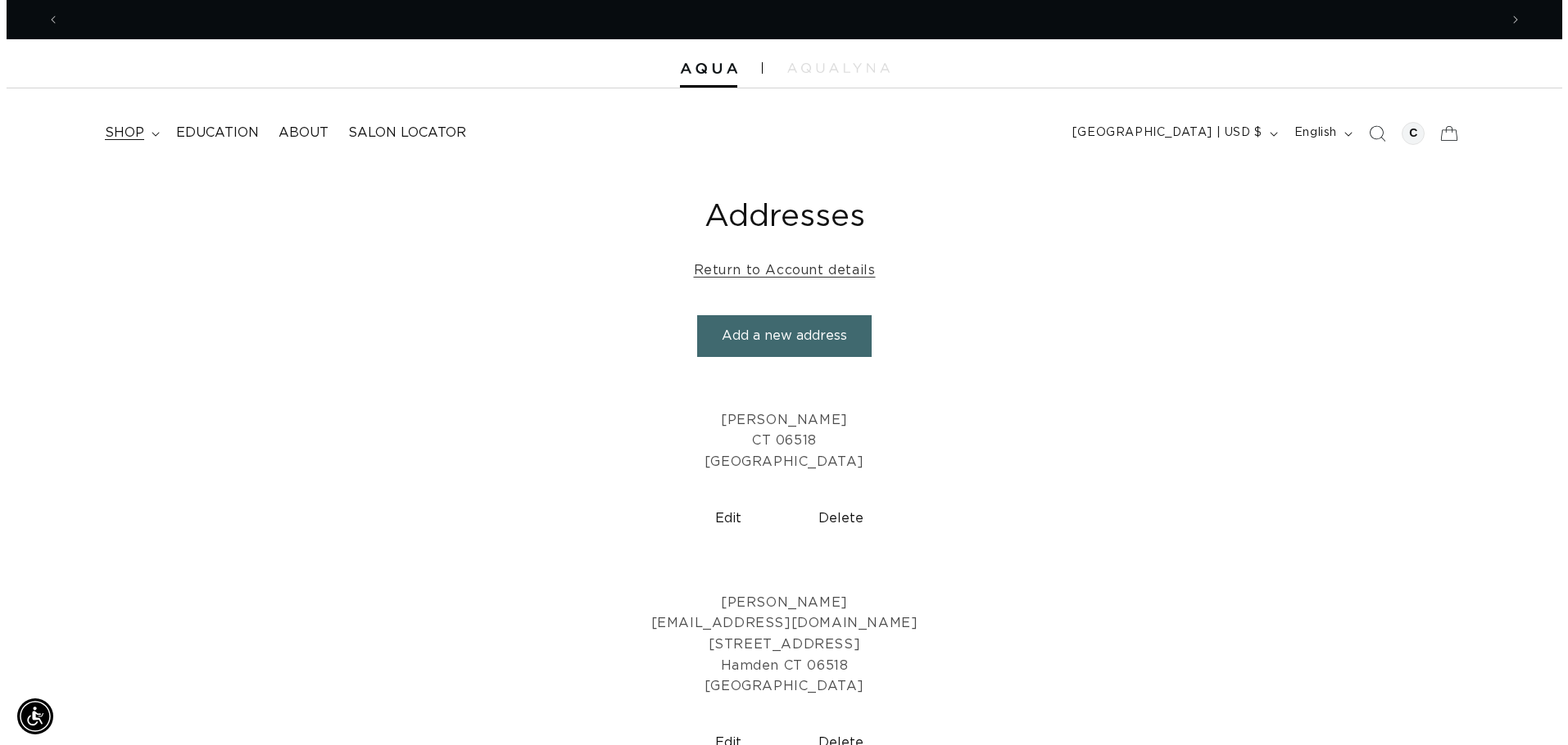
scroll to position [0, 1439]
click at [1448, 139] on icon at bounding box center [1442, 133] width 38 height 38
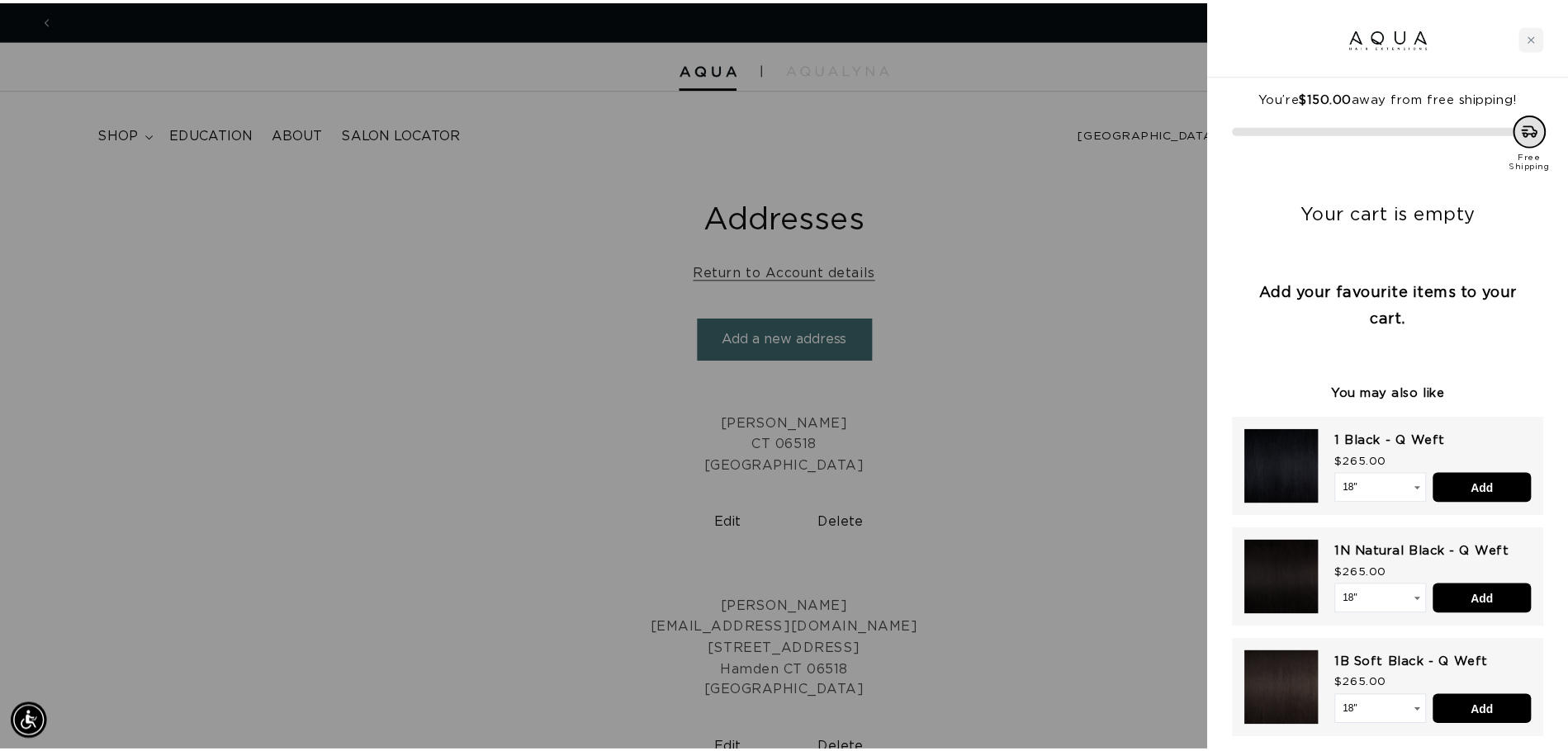
scroll to position [0, 0]
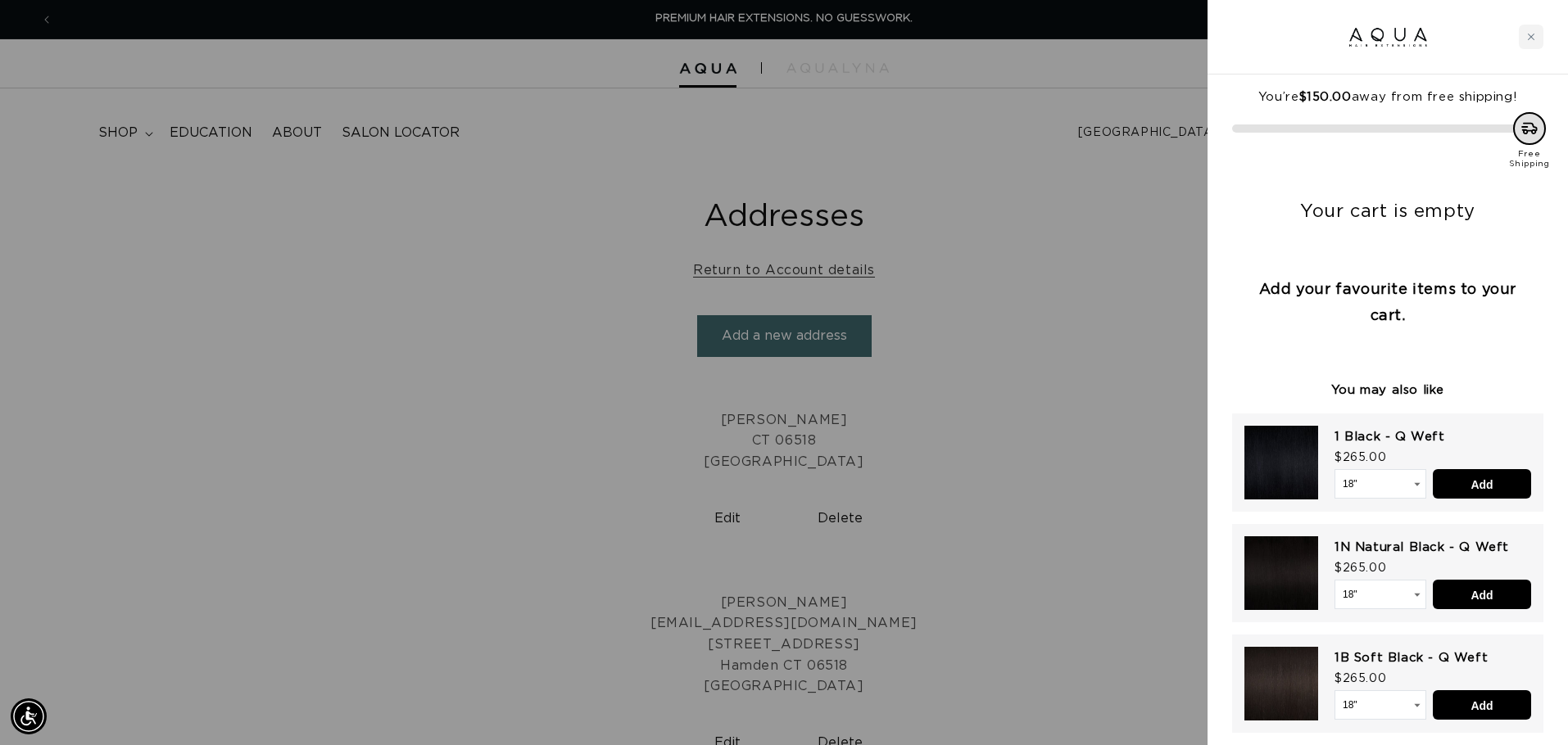
click at [1058, 252] on div at bounding box center [784, 372] width 1568 height 745
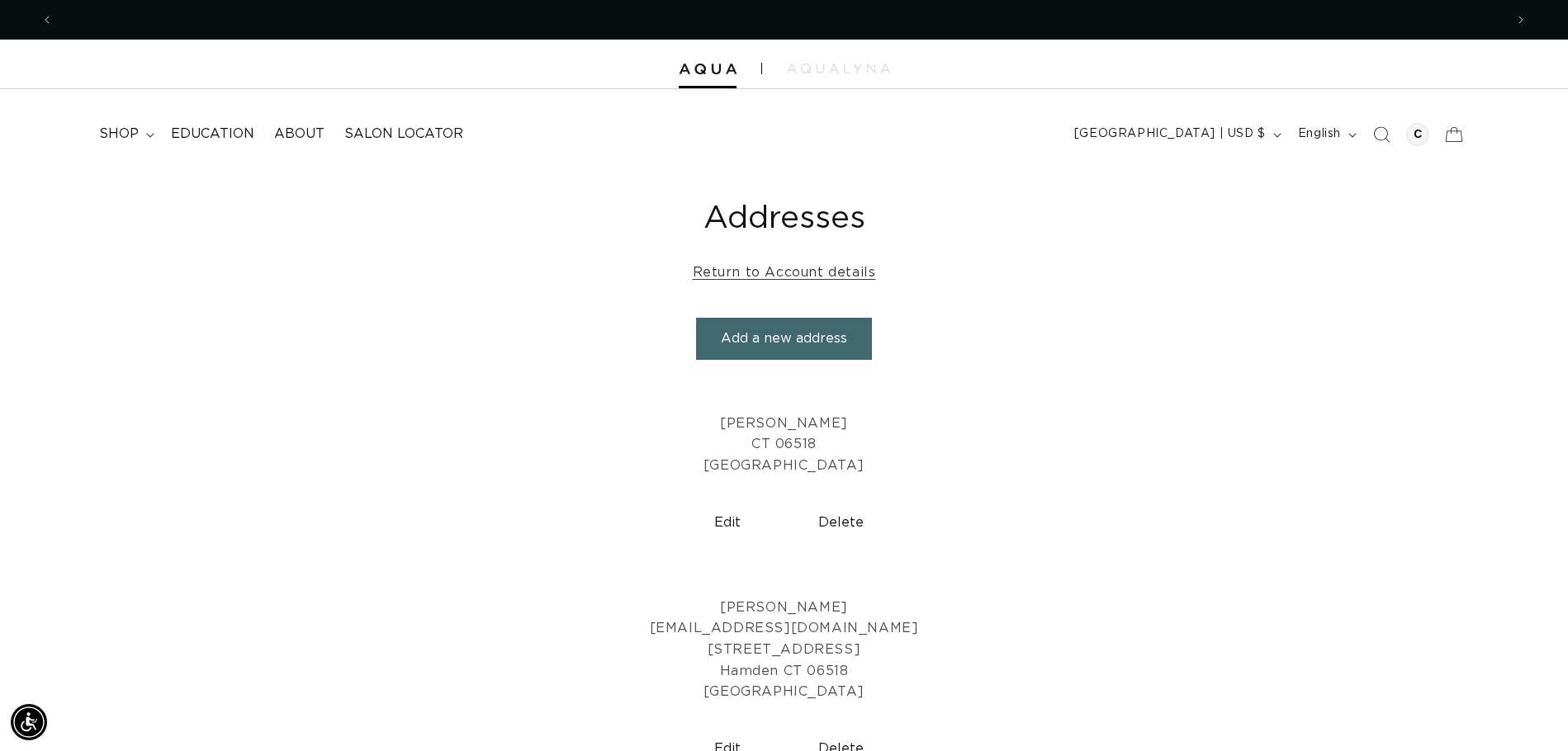
scroll to position [0, 1451]
click at [782, 280] on link "Return to Account details" at bounding box center [784, 273] width 183 height 24
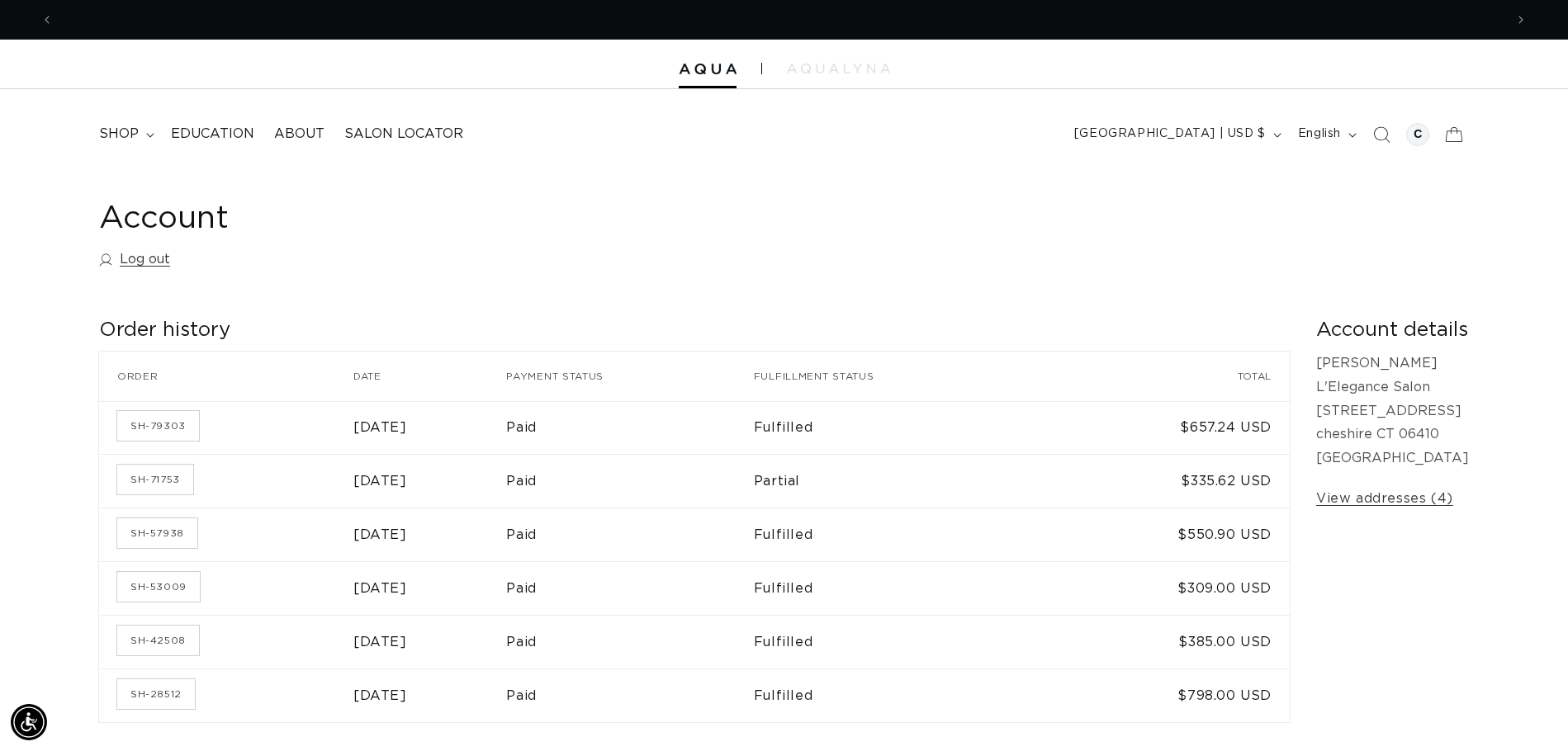
scroll to position [0, 1451]
click at [109, 138] on span "shop" at bounding box center [118, 134] width 39 height 18
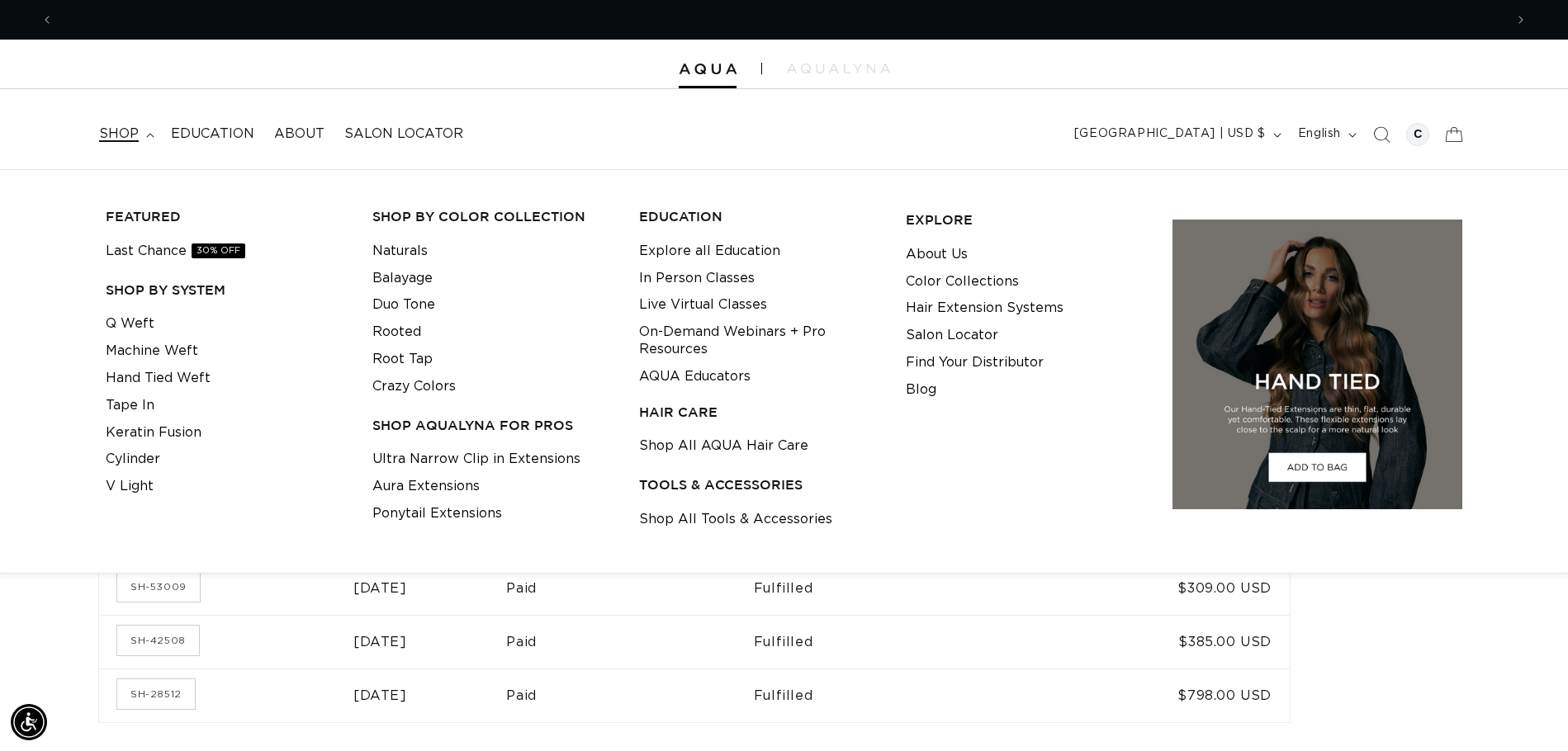
scroll to position [0, 2901]
click at [147, 379] on link "Hand Tied Weft" at bounding box center [159, 378] width 105 height 27
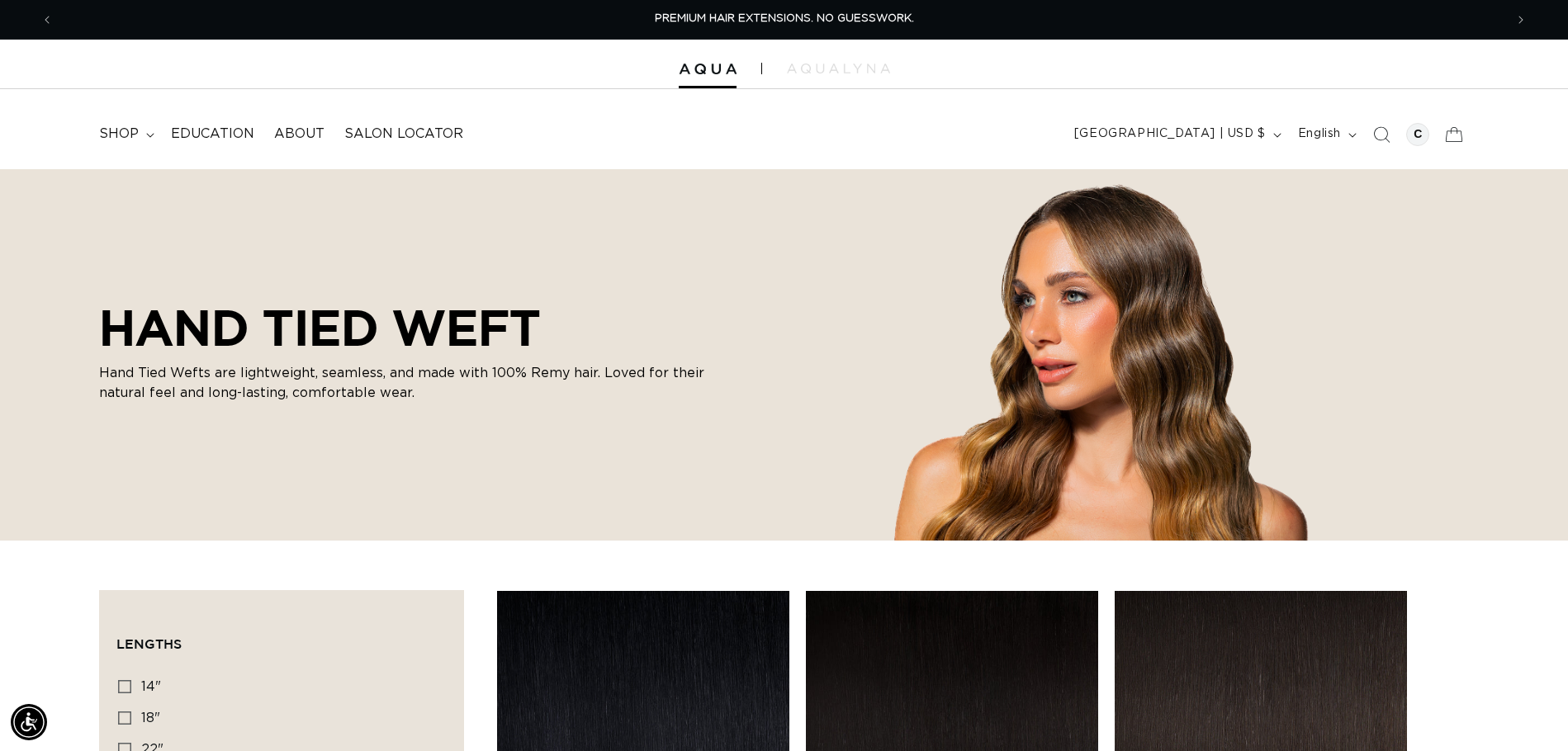
scroll to position [82, 0]
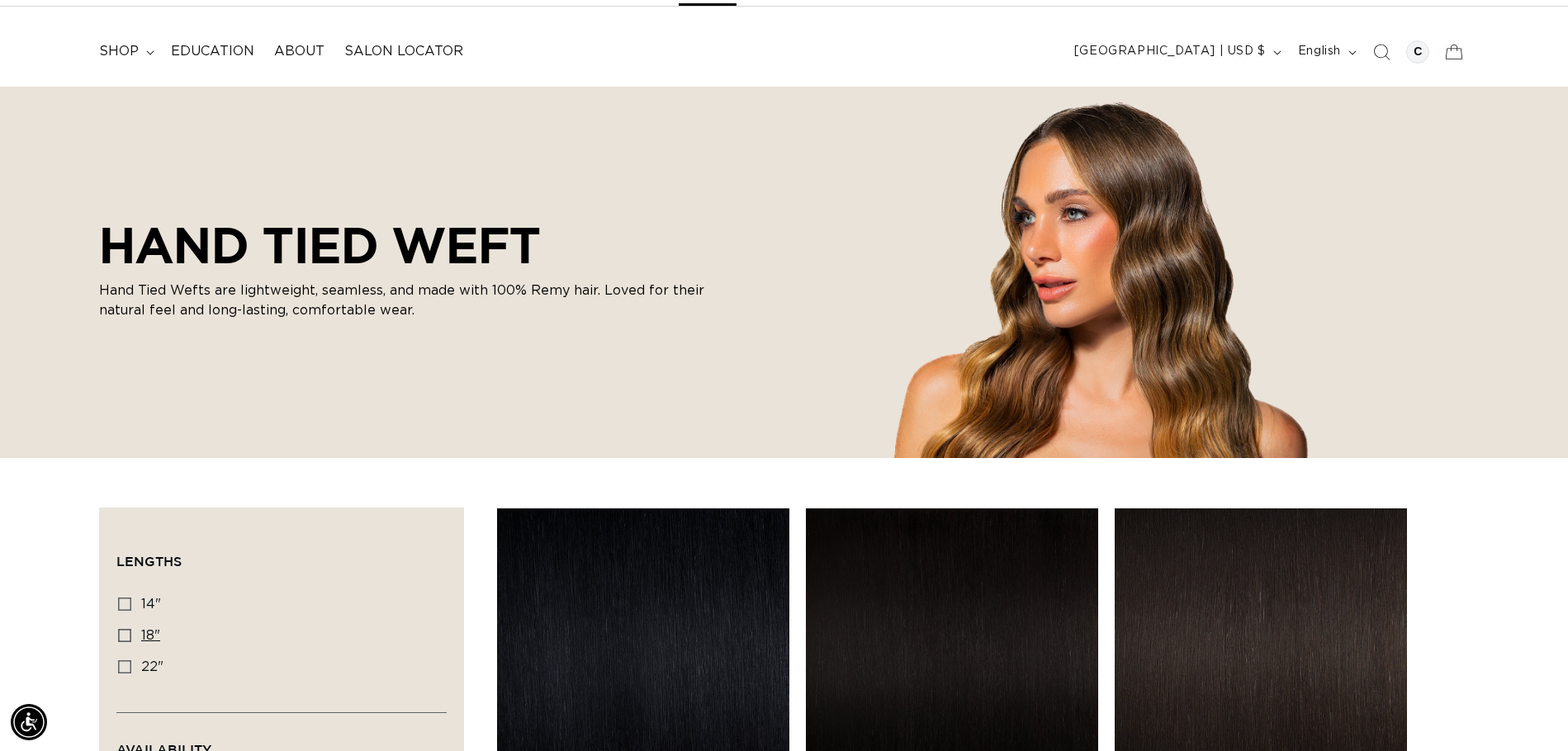
click at [134, 641] on label "18" 18" (35 products)" at bounding box center [277, 636] width 317 height 32
click at [131, 641] on input "18" 18" (35 products)" at bounding box center [124, 635] width 13 height 13
checkbox input "true"
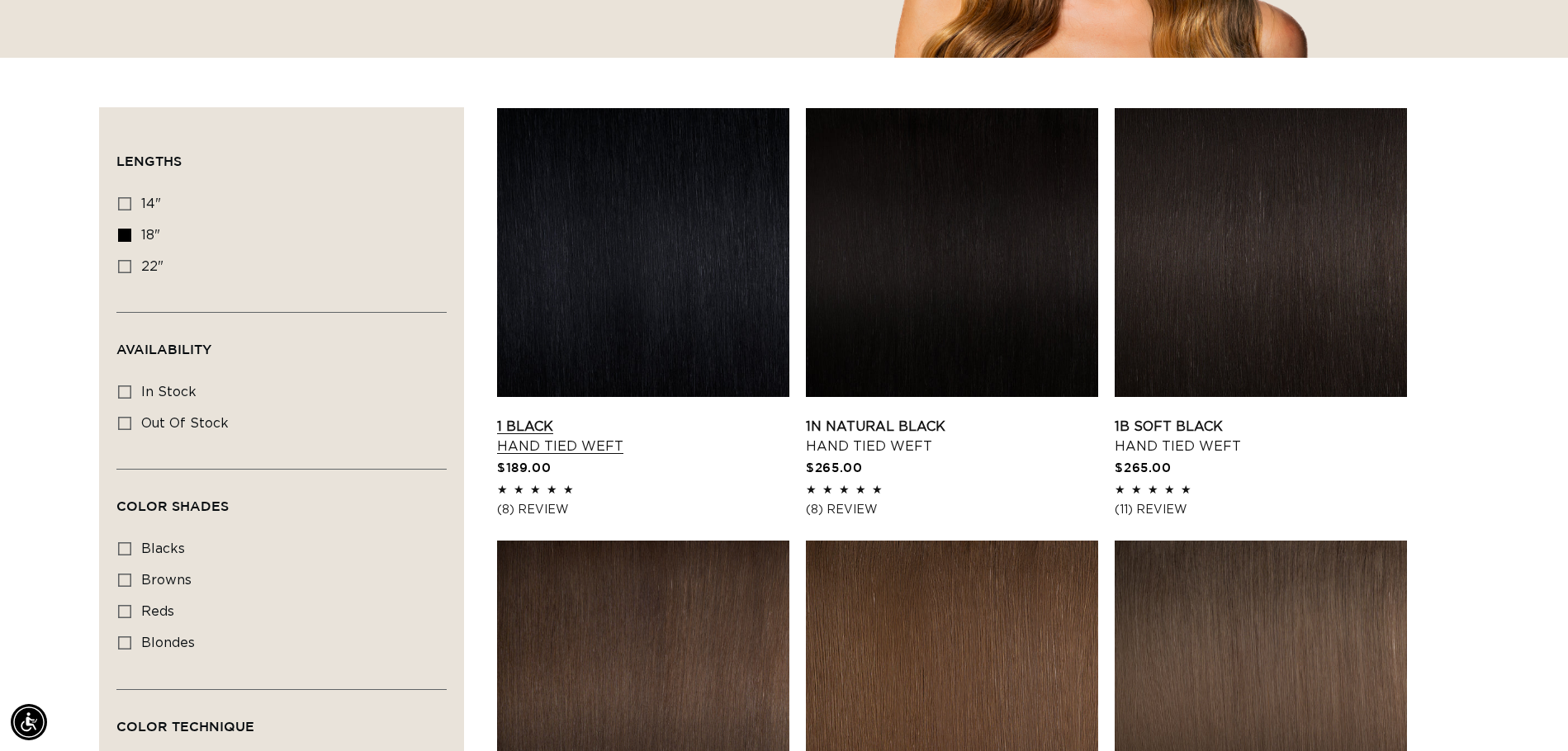
scroll to position [495, 0]
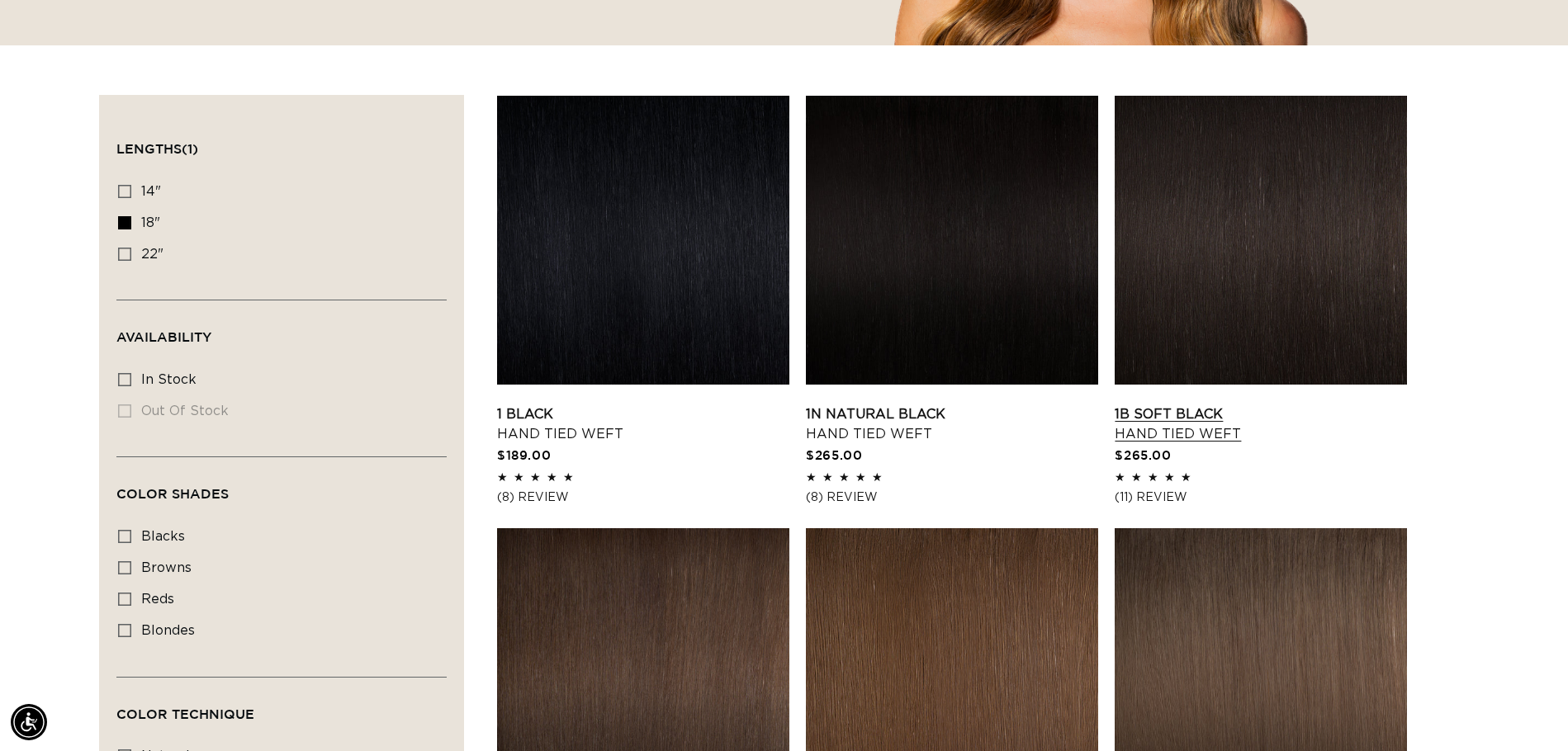
click at [1179, 425] on link "1B Soft Black Hand Tied Weft" at bounding box center [1260, 424] width 292 height 39
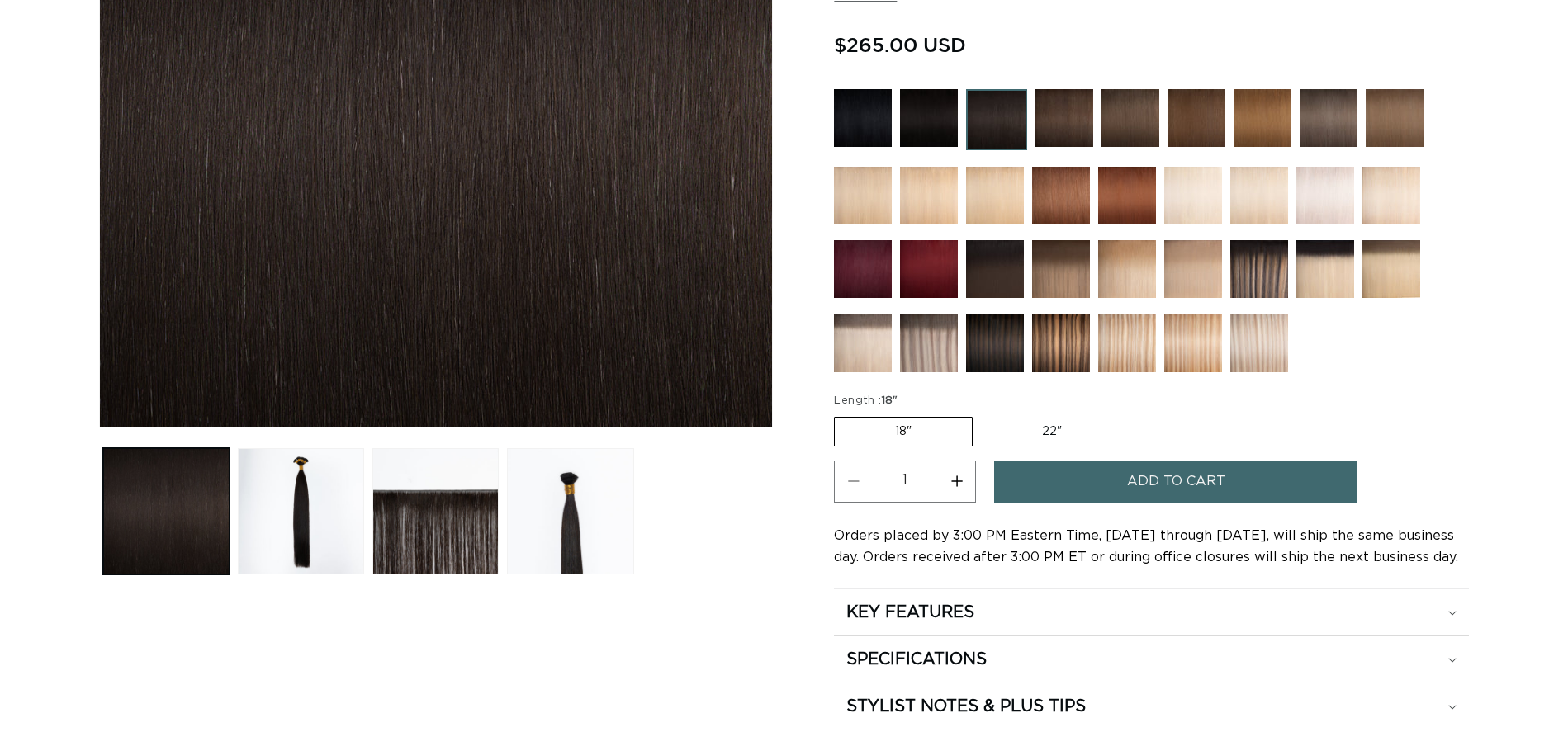
click at [1151, 486] on span "Add to cart" at bounding box center [1176, 482] width 98 height 42
